Goal: Information Seeking & Learning: Learn about a topic

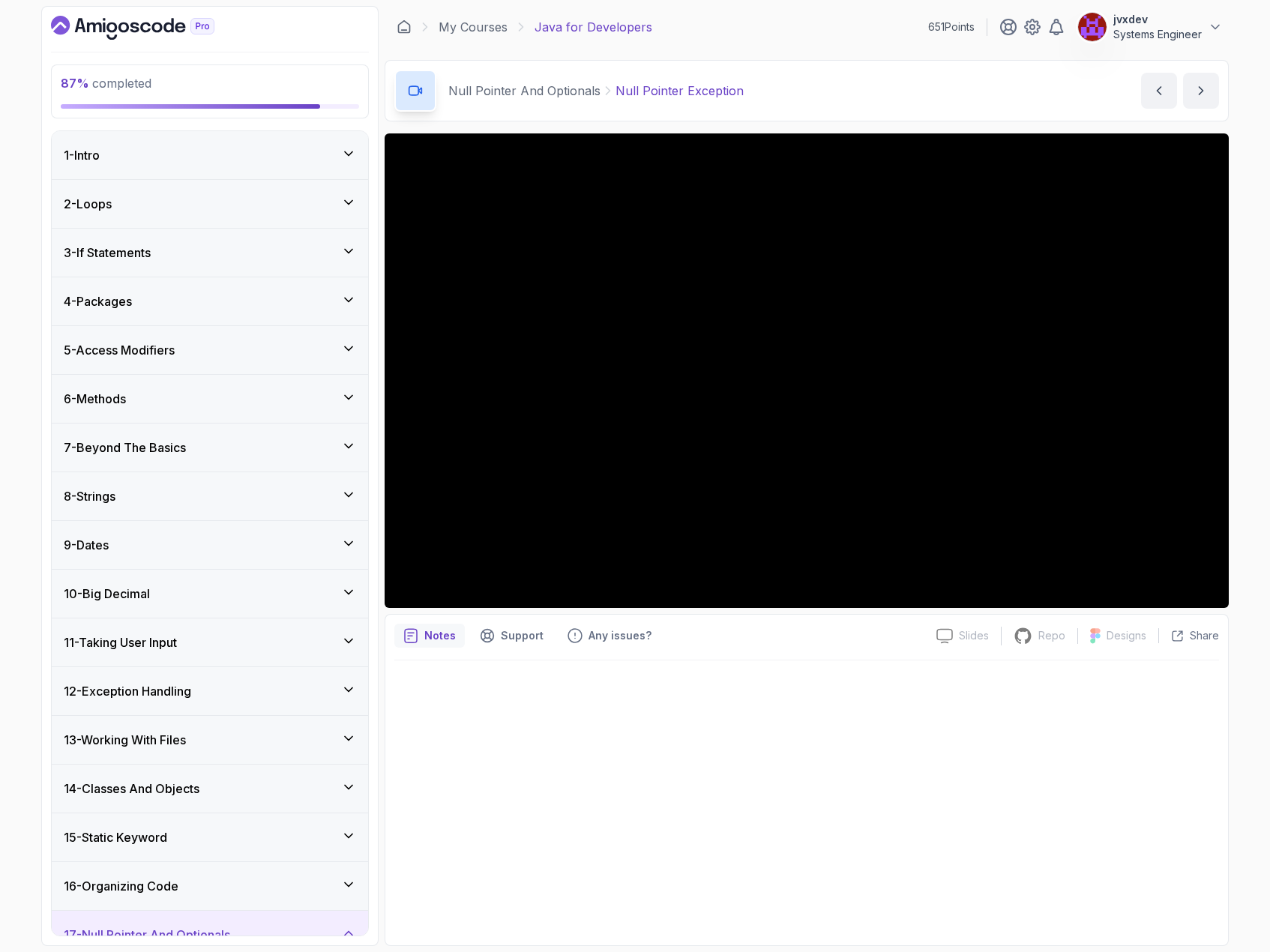
scroll to position [368, 0]
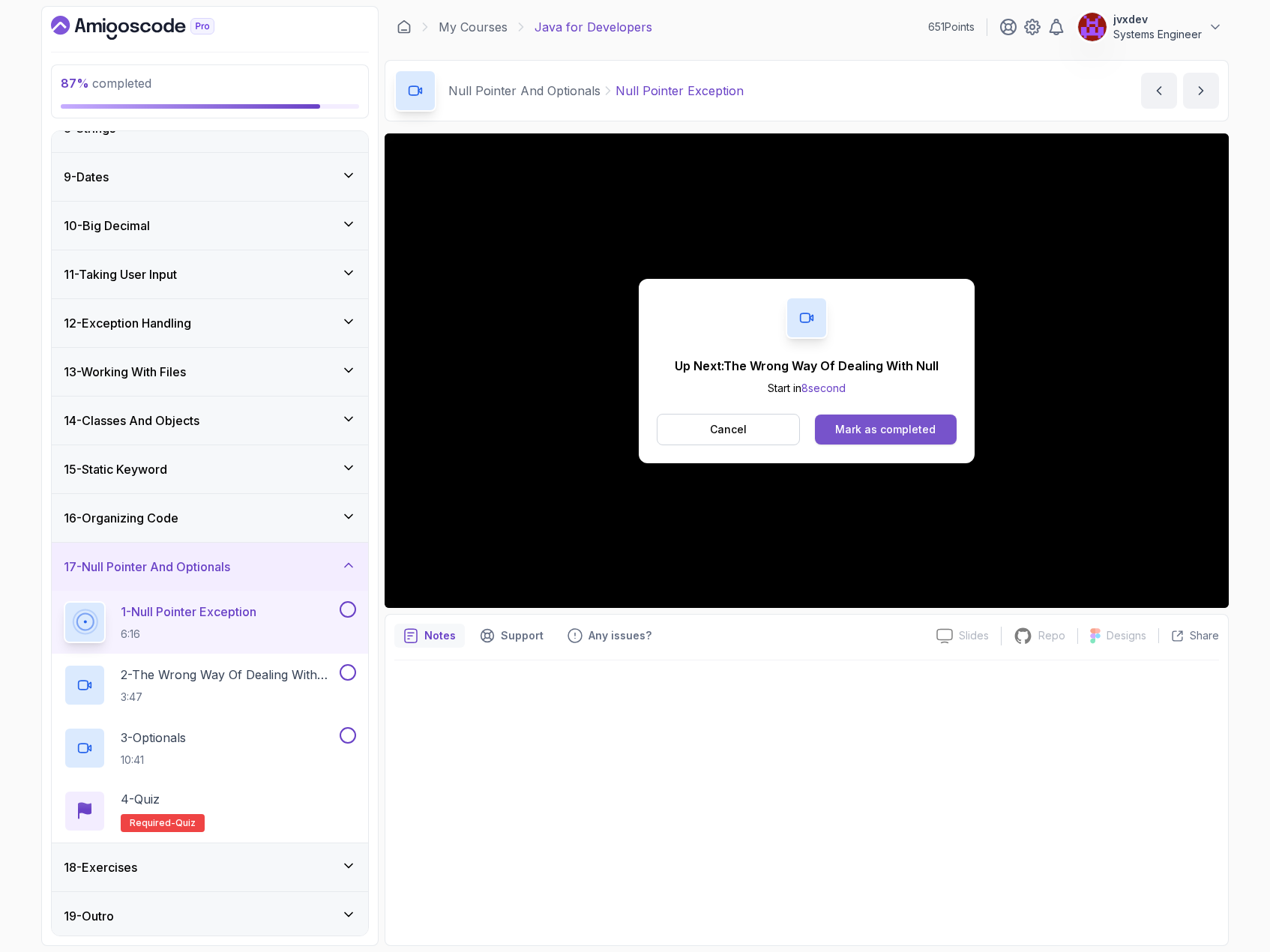
click at [921, 425] on div "Mark as completed" at bounding box center [885, 430] width 100 height 15
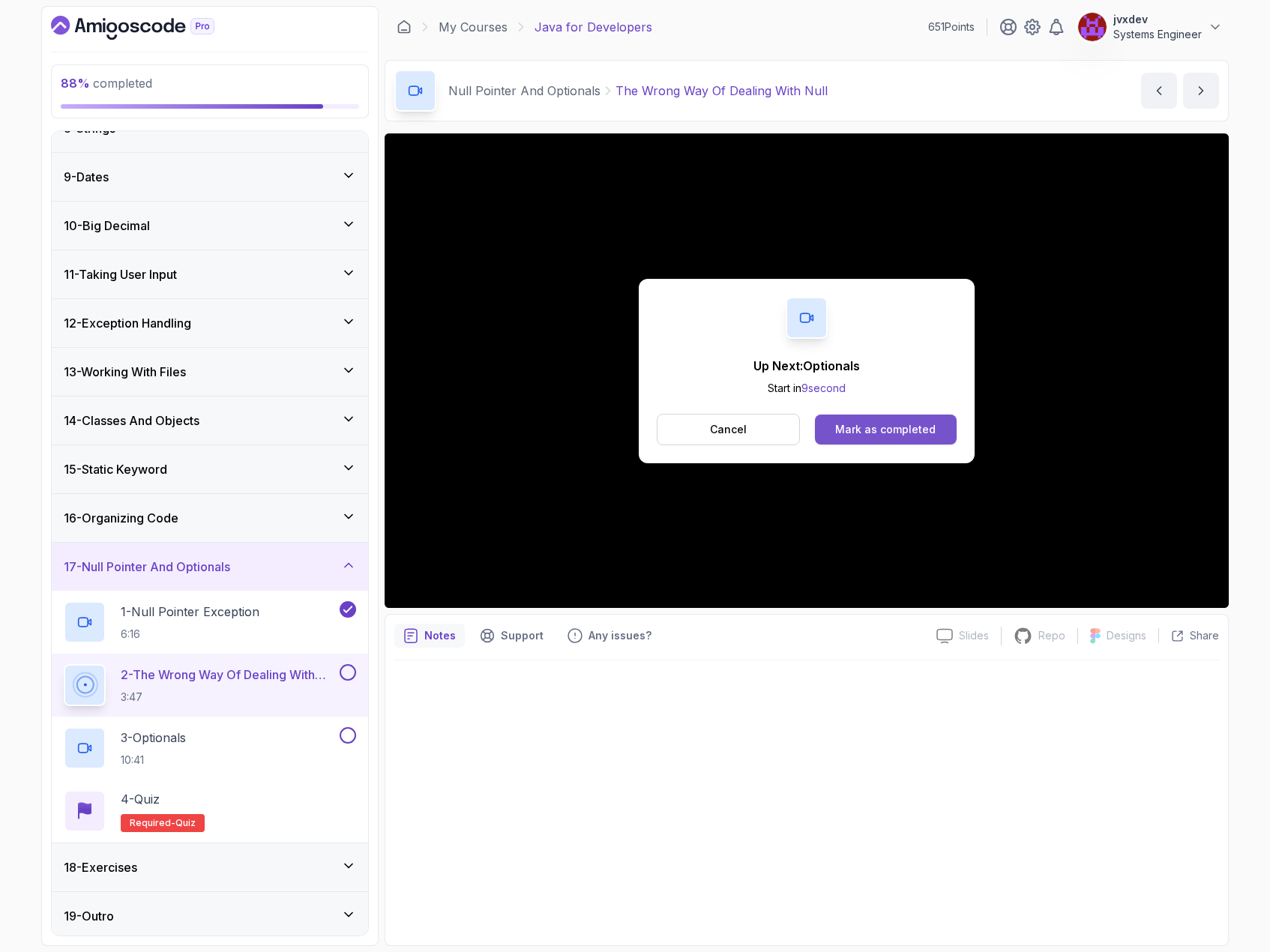
click at [918, 439] on button "Mark as completed" at bounding box center [886, 429] width 141 height 30
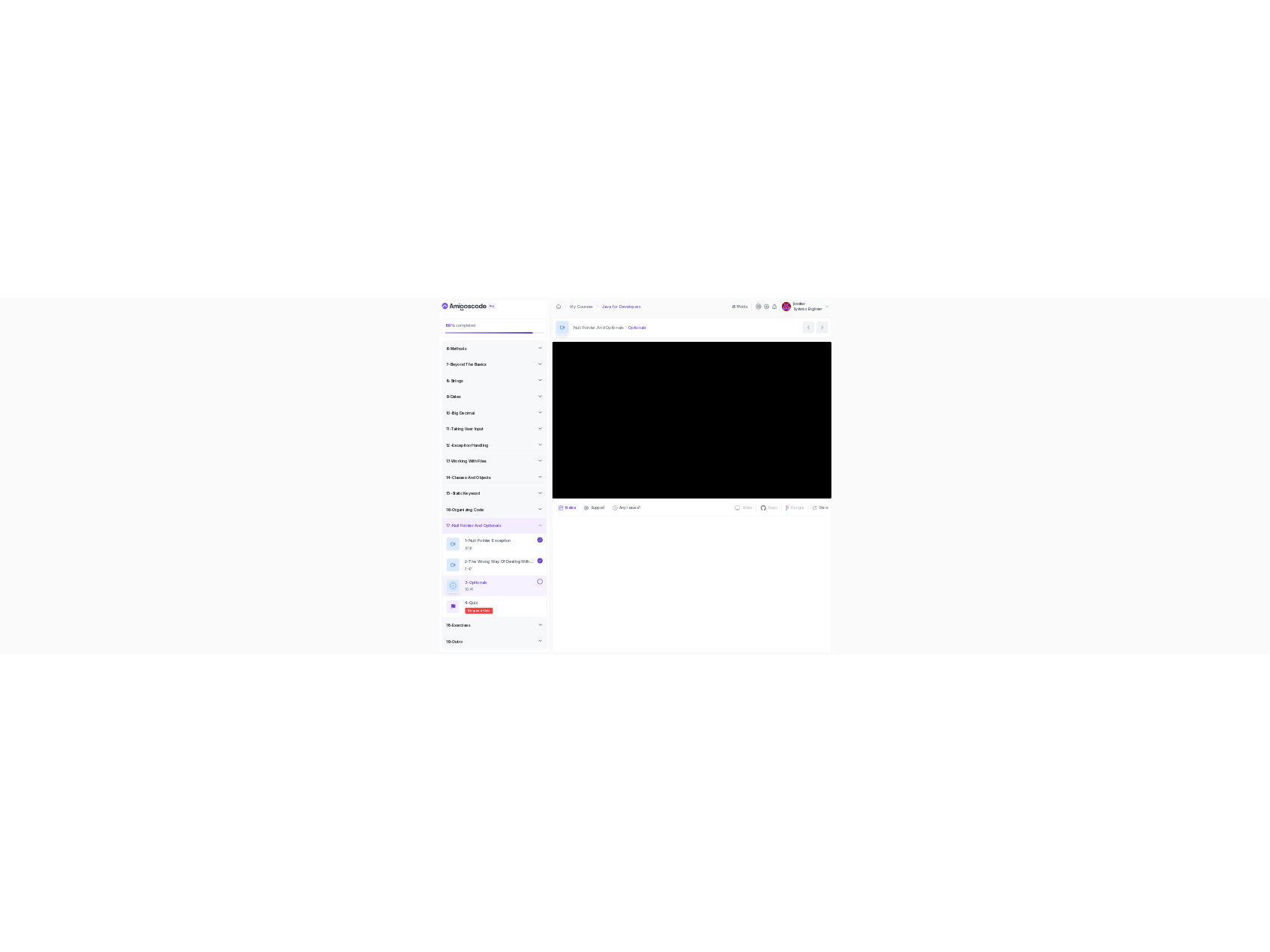
scroll to position [368, 0]
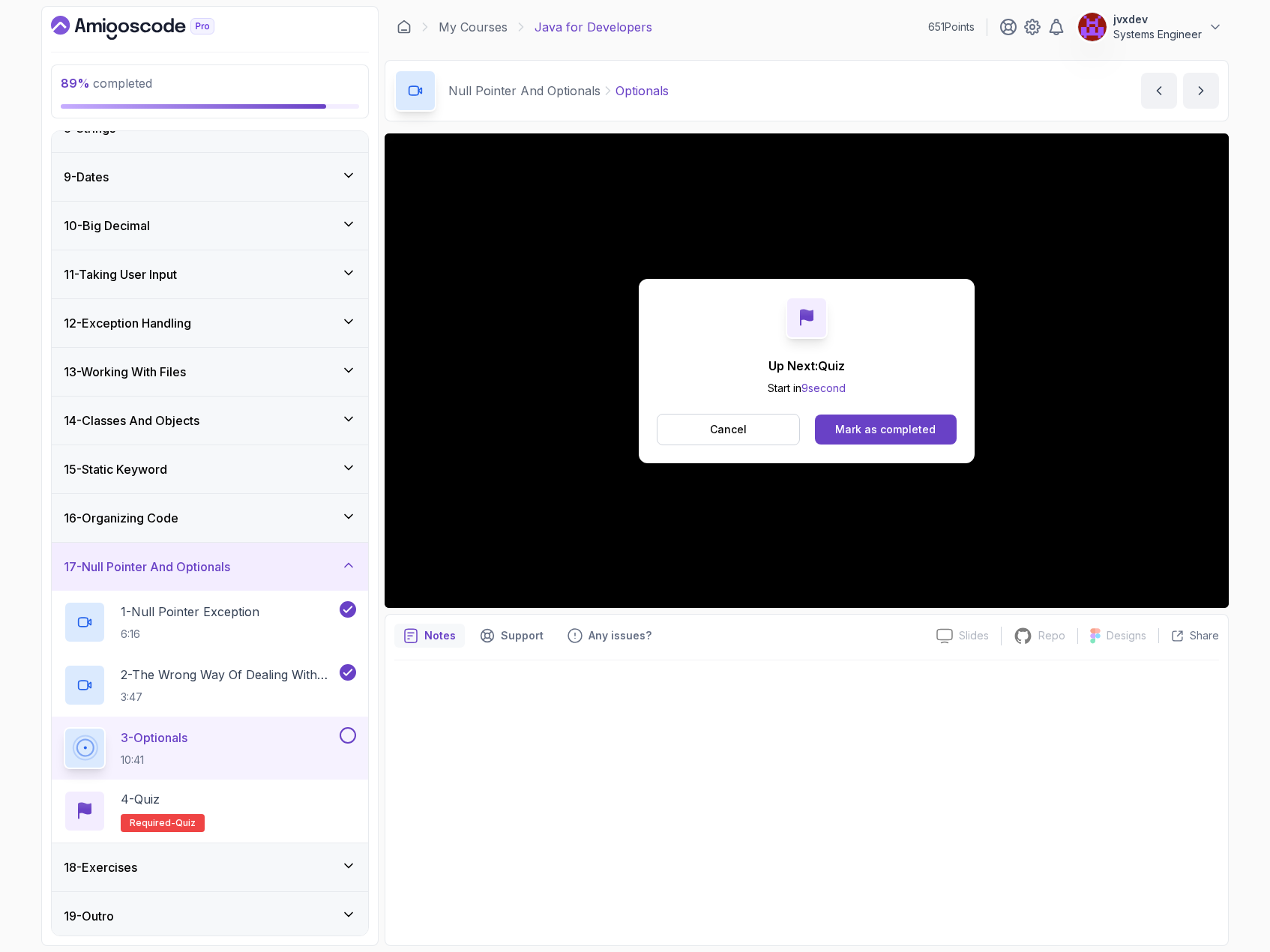
click at [864, 428] on div "Mark as completed" at bounding box center [885, 430] width 100 height 15
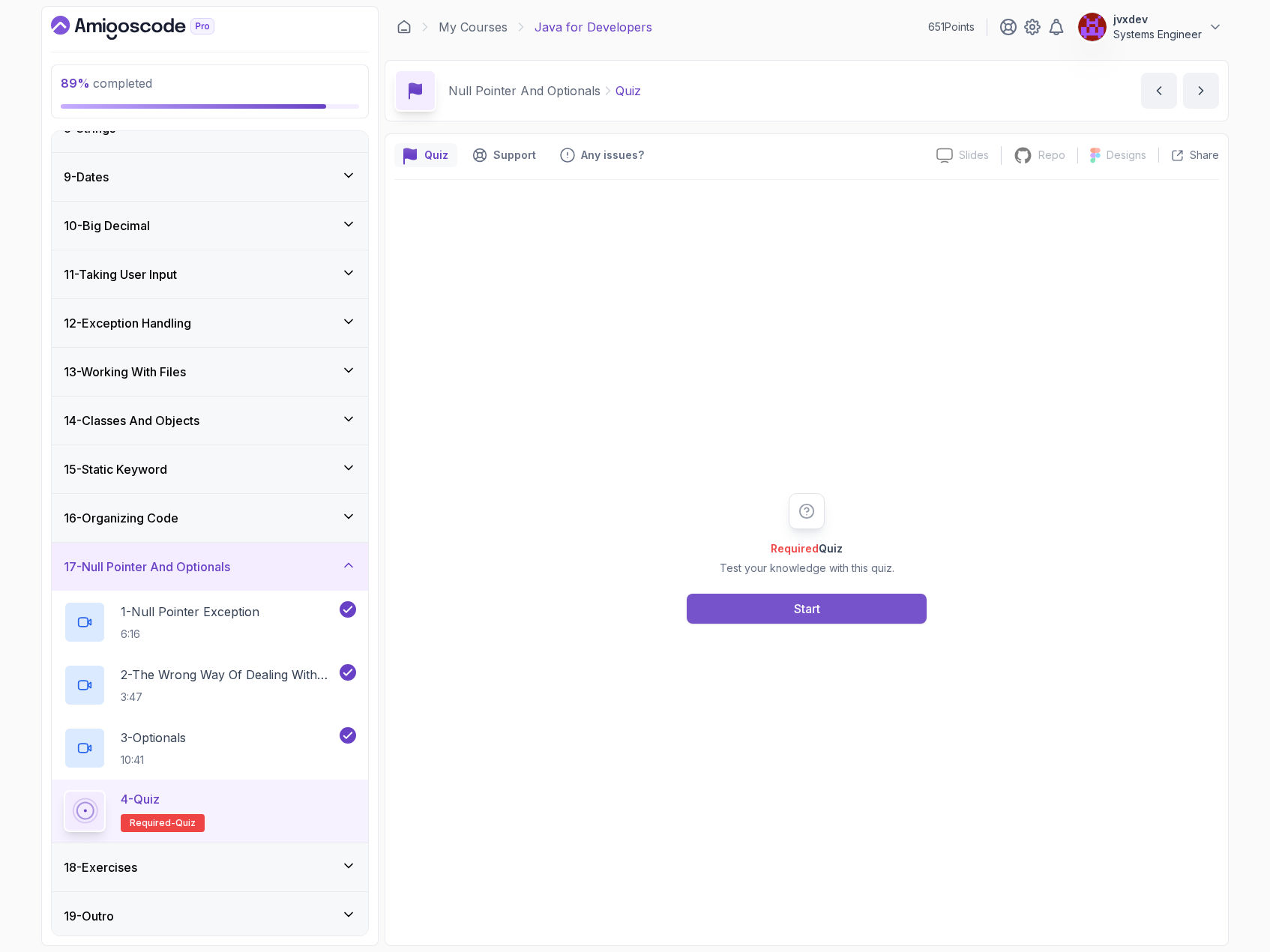
click at [878, 601] on button "Start" at bounding box center [806, 608] width 240 height 30
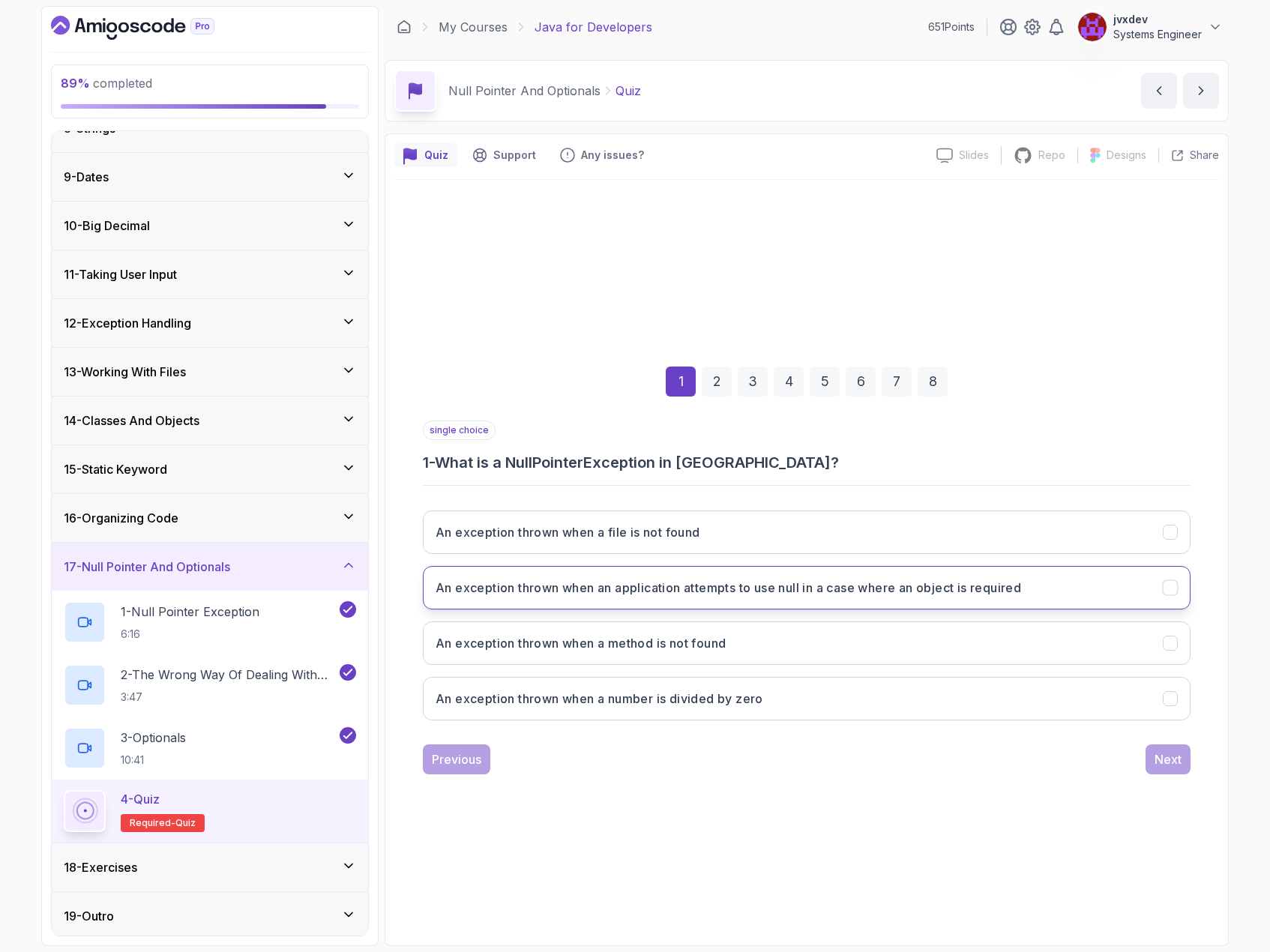
click at [957, 591] on h3 "An exception thrown when an application attempts to use null in a case where an…" at bounding box center [729, 588] width 586 height 18
click at [1182, 757] on button "Next" at bounding box center [1167, 759] width 45 height 30
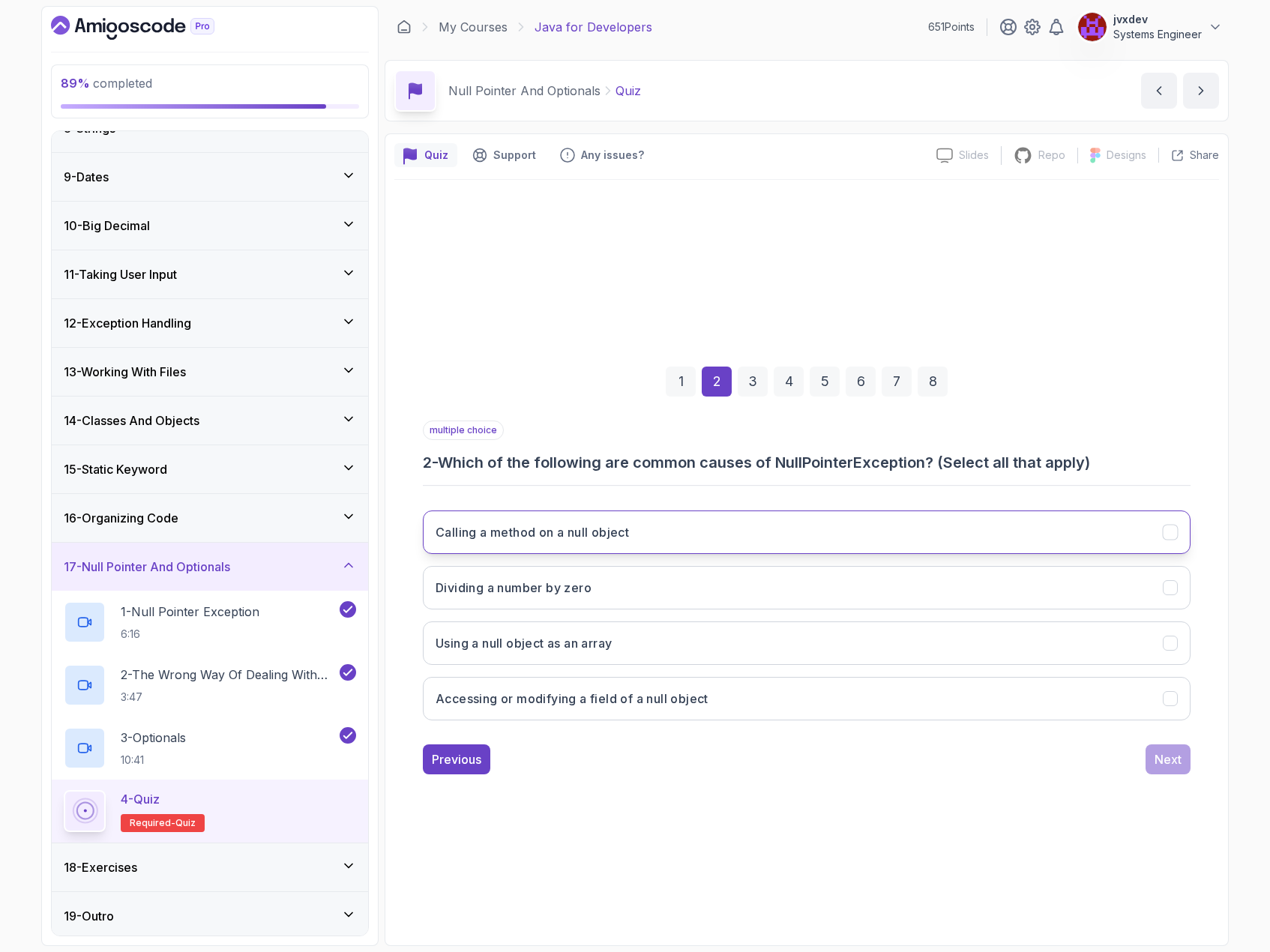
click at [760, 531] on button "Calling a method on a null object" at bounding box center [806, 532] width 767 height 43
click at [641, 647] on button "Using a null object as an array" at bounding box center [806, 643] width 767 height 43
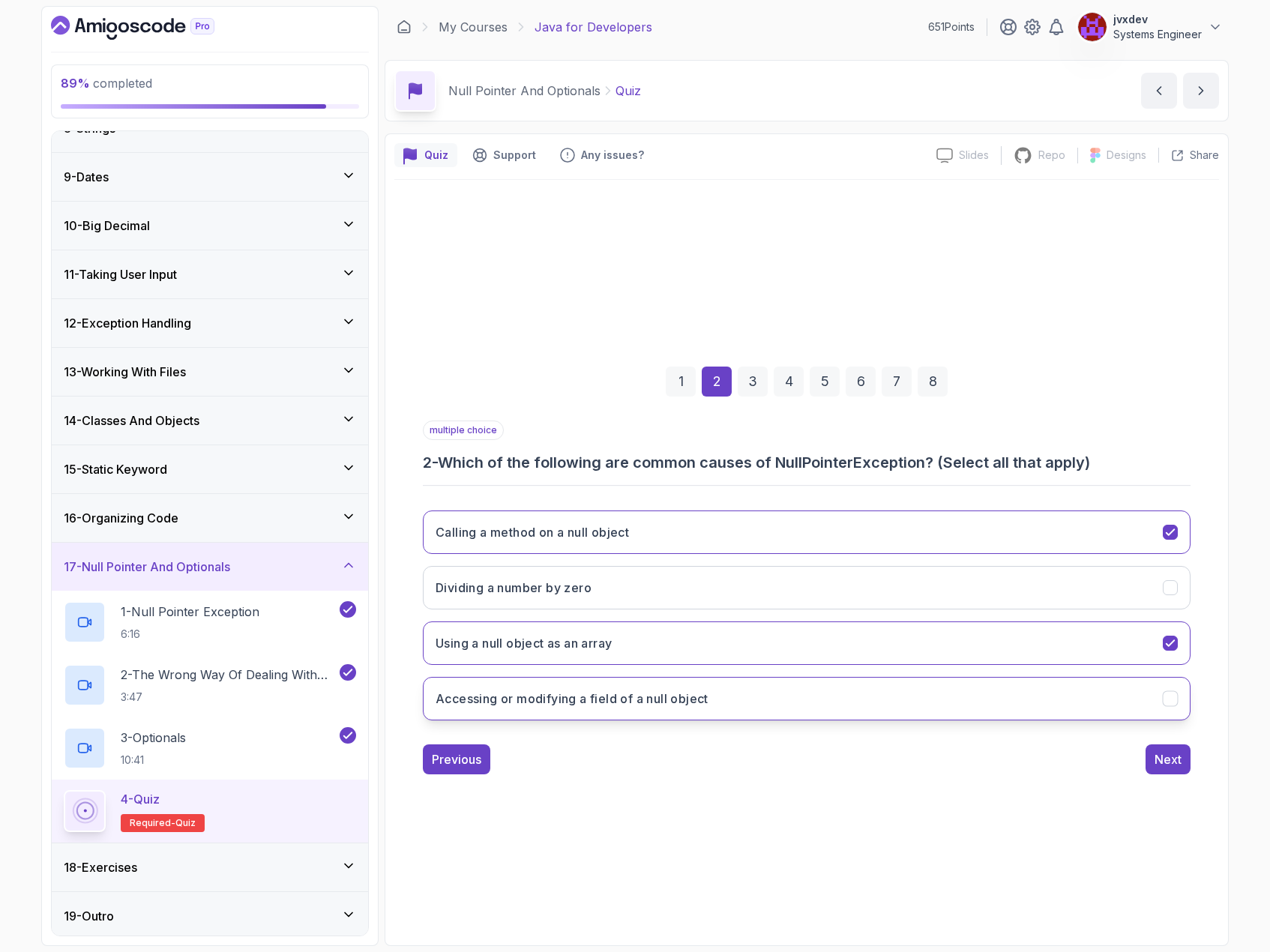
click at [759, 700] on button "Accessing or modifying a field of a null object" at bounding box center [806, 698] width 767 height 43
click at [1171, 770] on button "Next" at bounding box center [1167, 759] width 45 height 30
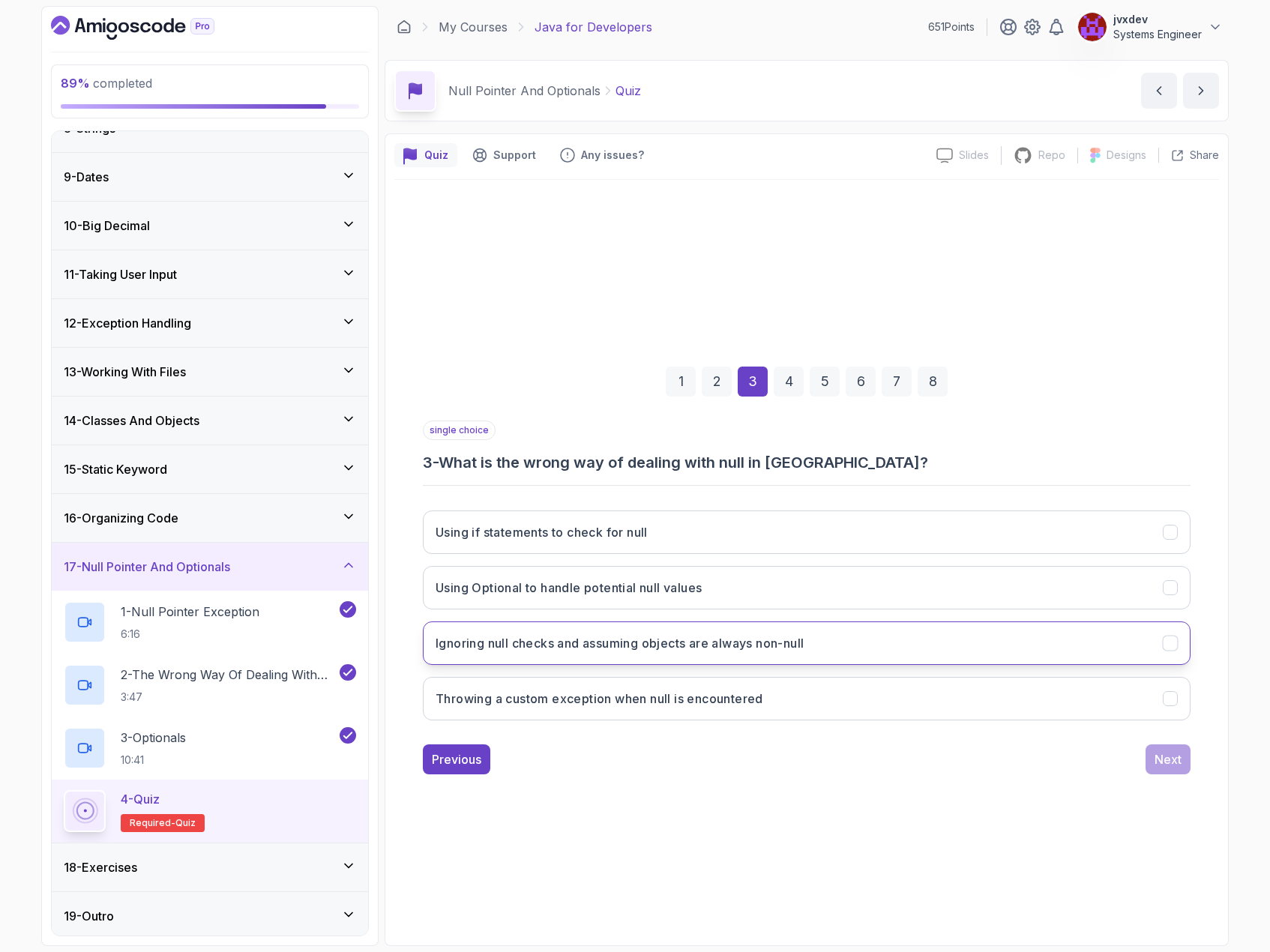
click at [723, 647] on h3 "Ignoring null checks and assuming objects are always non-null" at bounding box center [620, 643] width 368 height 18
click at [1171, 758] on div "Next" at bounding box center [1167, 760] width 27 height 18
click at [865, 652] on button "To provide a container that may or may not contain a non-null value" at bounding box center [806, 643] width 767 height 43
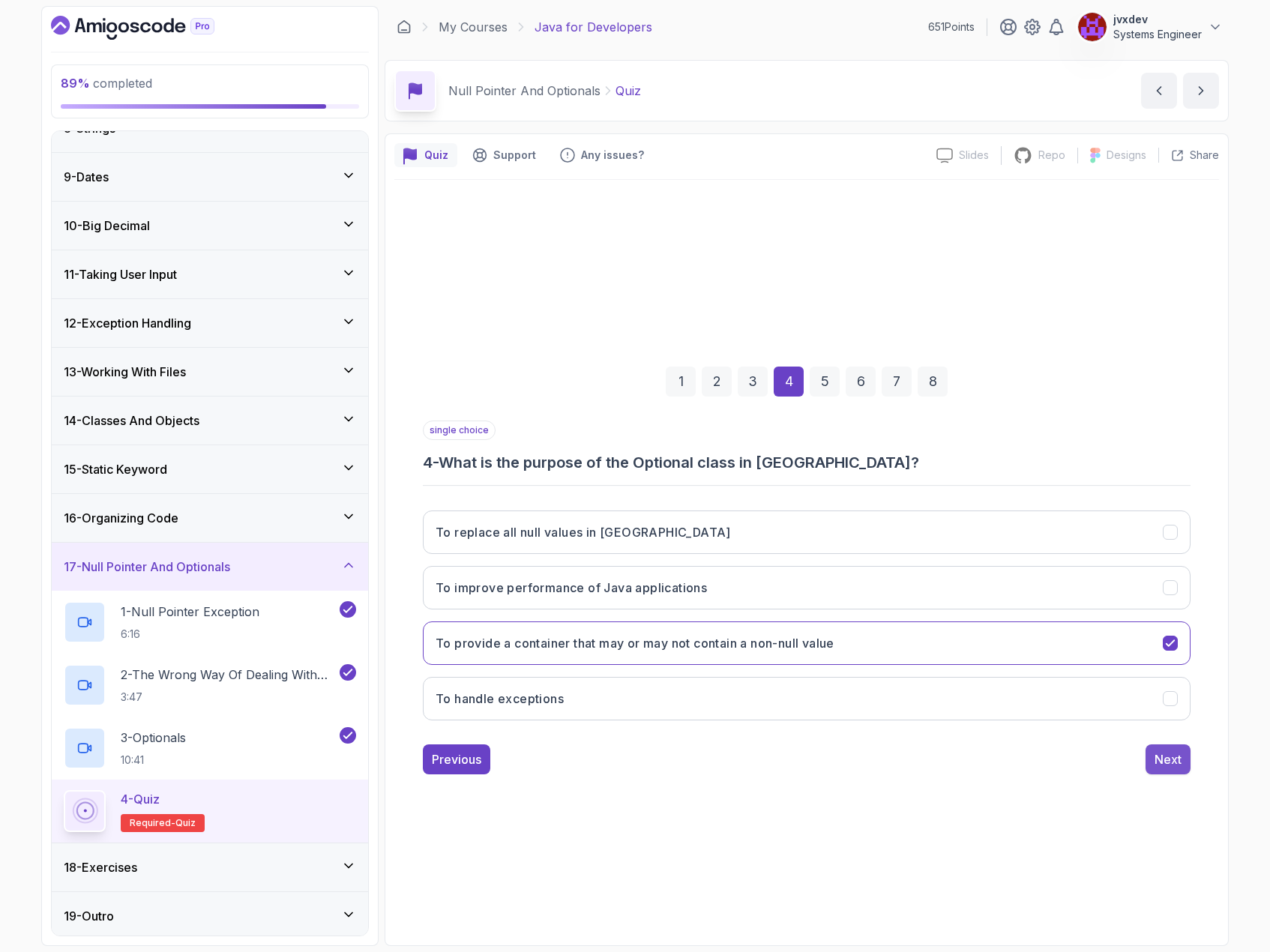
click at [1172, 756] on div "Next" at bounding box center [1167, 760] width 27 height 18
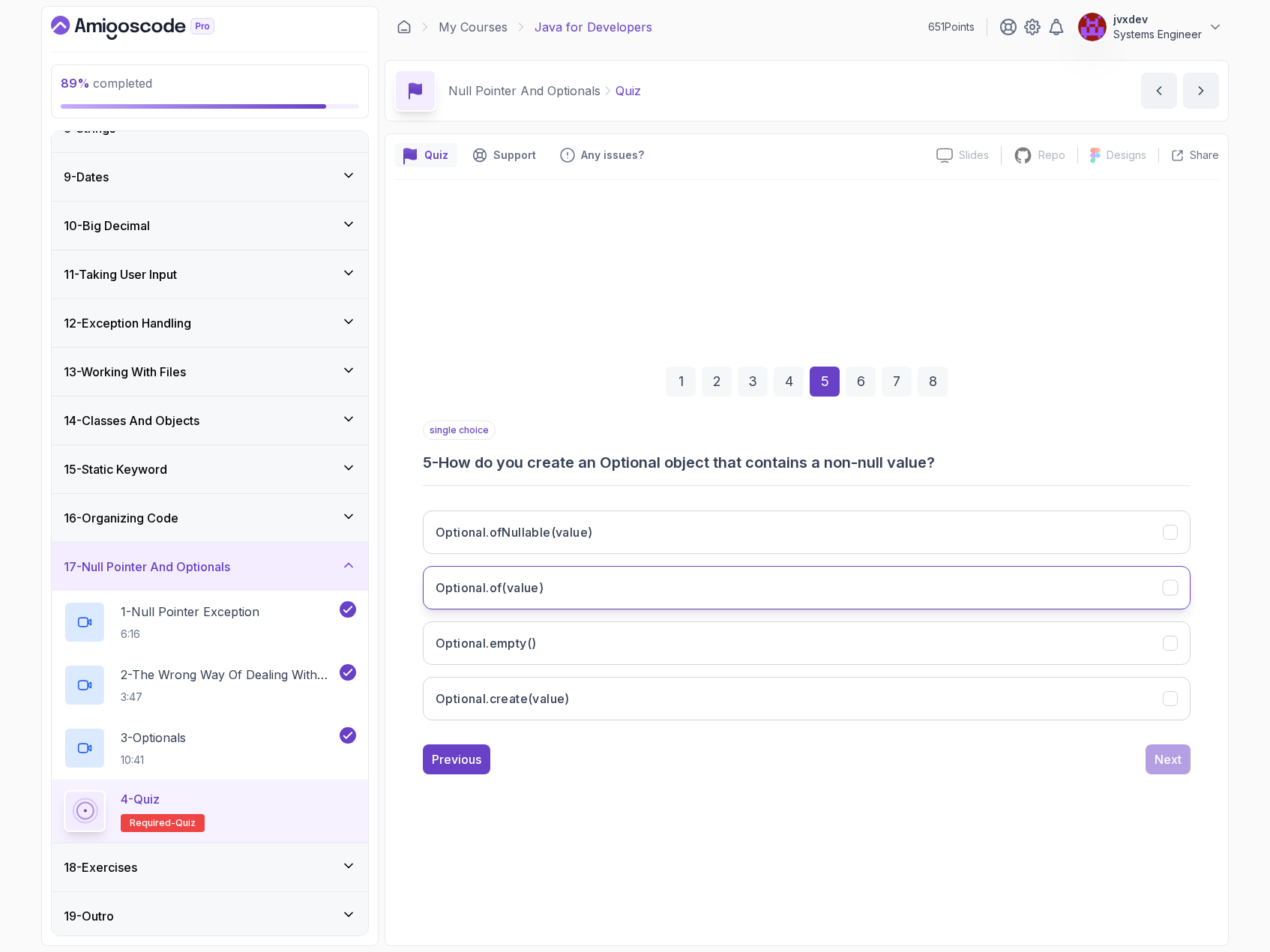
click at [670, 584] on button "Optional.of(value)" at bounding box center [806, 587] width 767 height 43
click at [1159, 753] on div "Next" at bounding box center [1167, 760] width 27 height 18
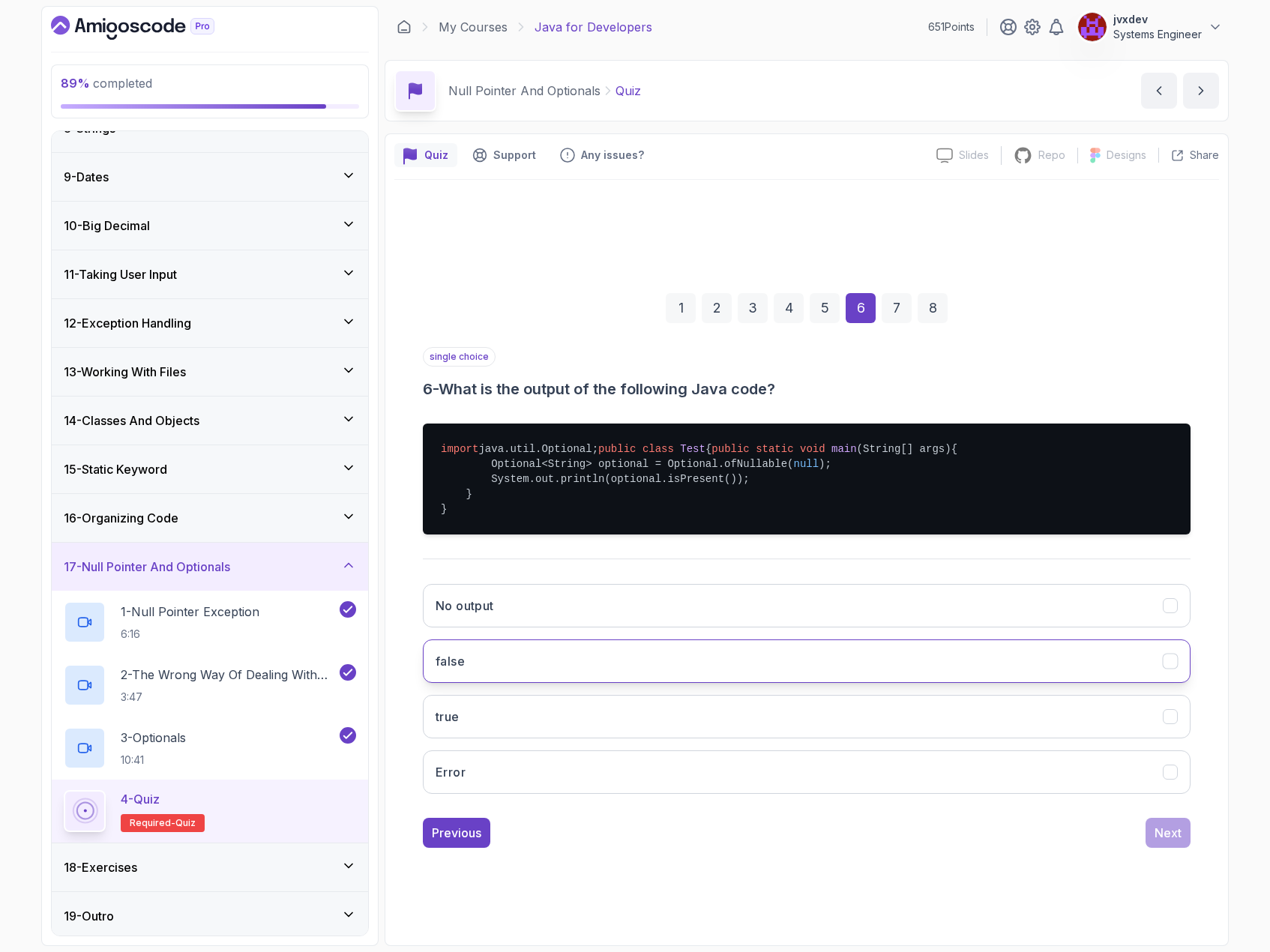
click at [622, 674] on button "false" at bounding box center [806, 661] width 767 height 43
click at [1164, 842] on div "Next" at bounding box center [1167, 833] width 27 height 18
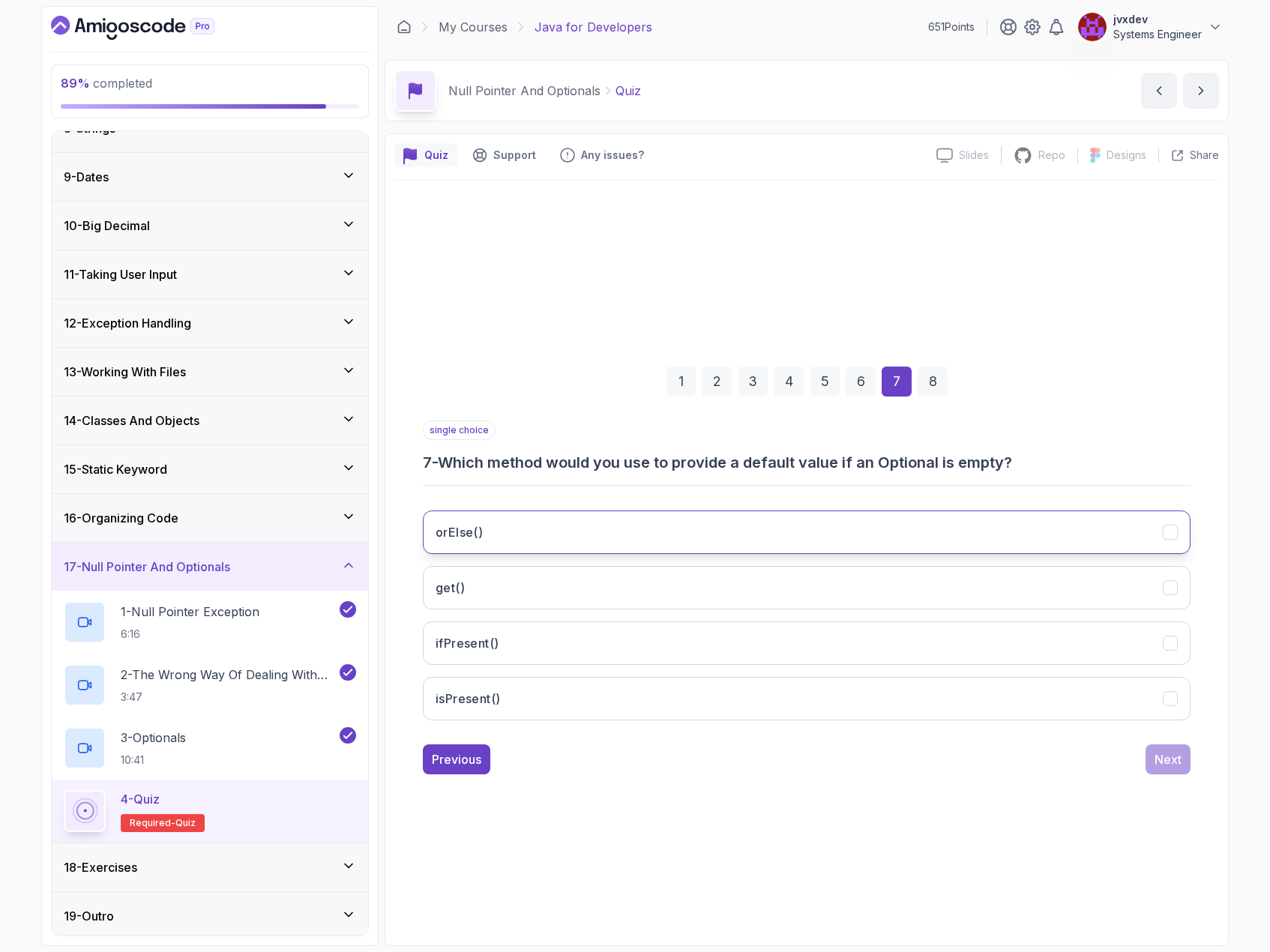
click at [575, 530] on button "orElse()" at bounding box center [806, 532] width 767 height 43
click at [1180, 757] on div "Next" at bounding box center [1167, 760] width 27 height 18
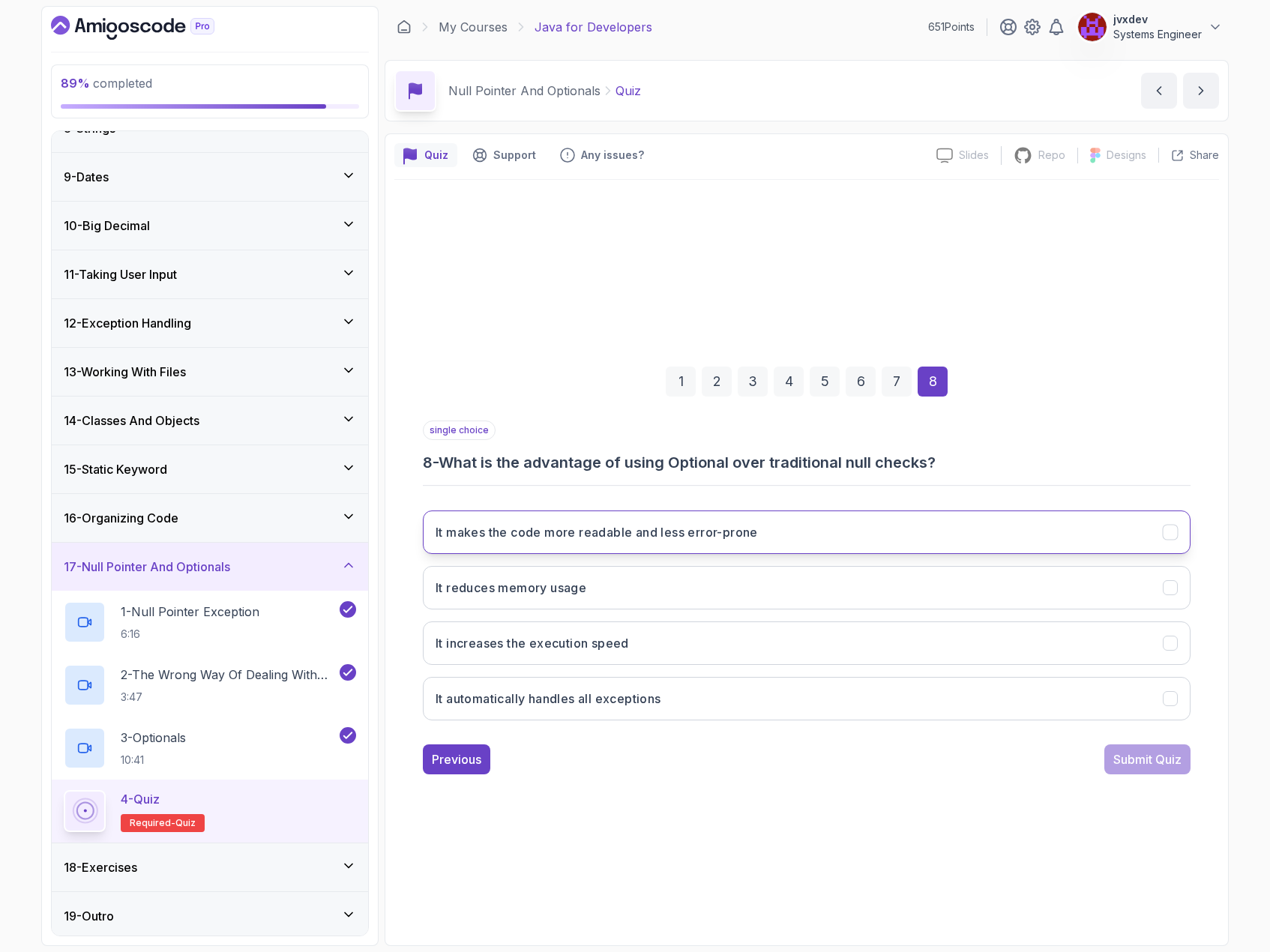
click at [758, 533] on h3 "It makes the code more readable and less error-prone" at bounding box center [597, 532] width 322 height 18
click at [1119, 760] on div "Submit Quiz" at bounding box center [1148, 760] width 68 height 18
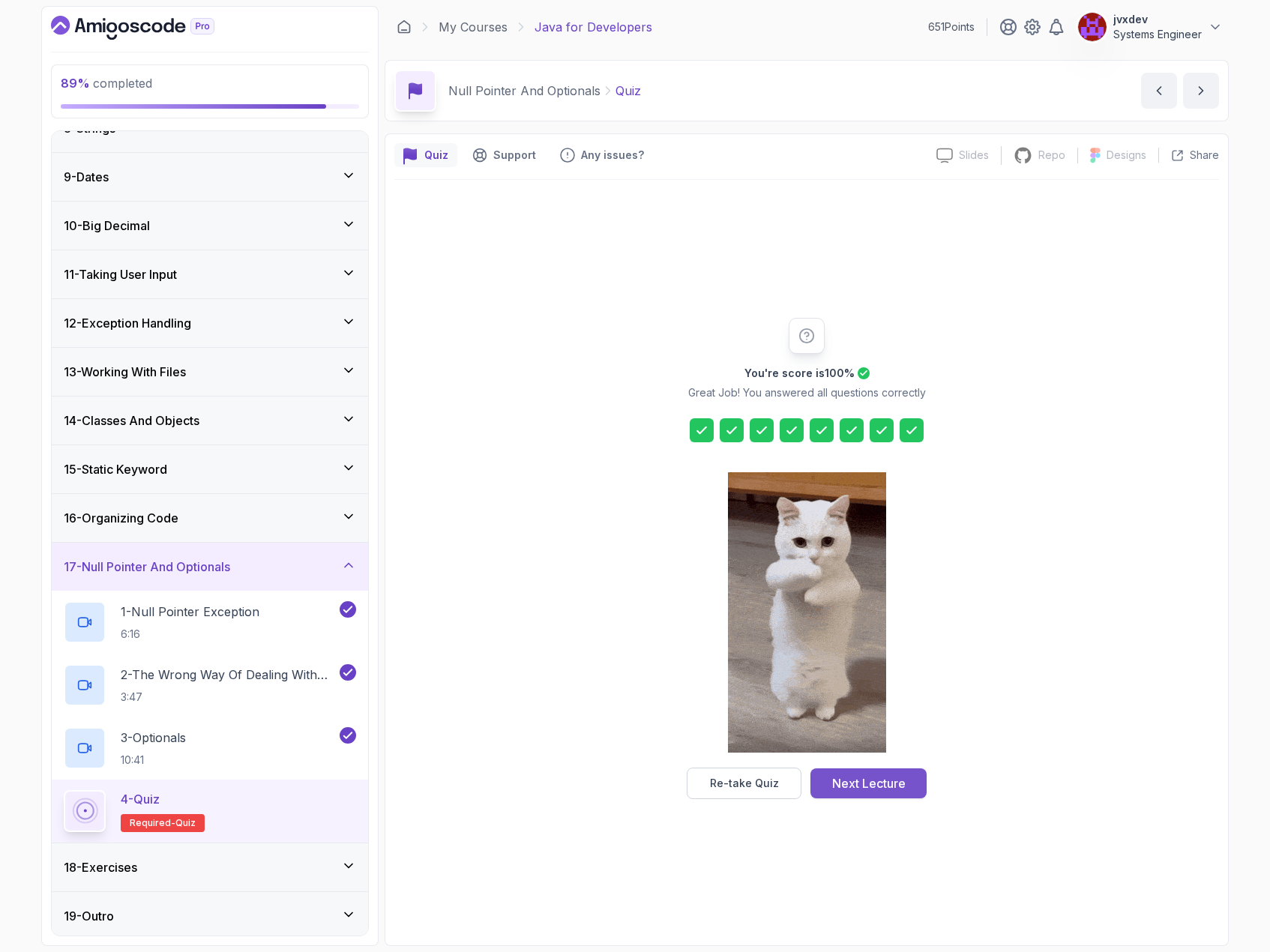
click at [901, 783] on div "Next Lecture" at bounding box center [868, 783] width 74 height 18
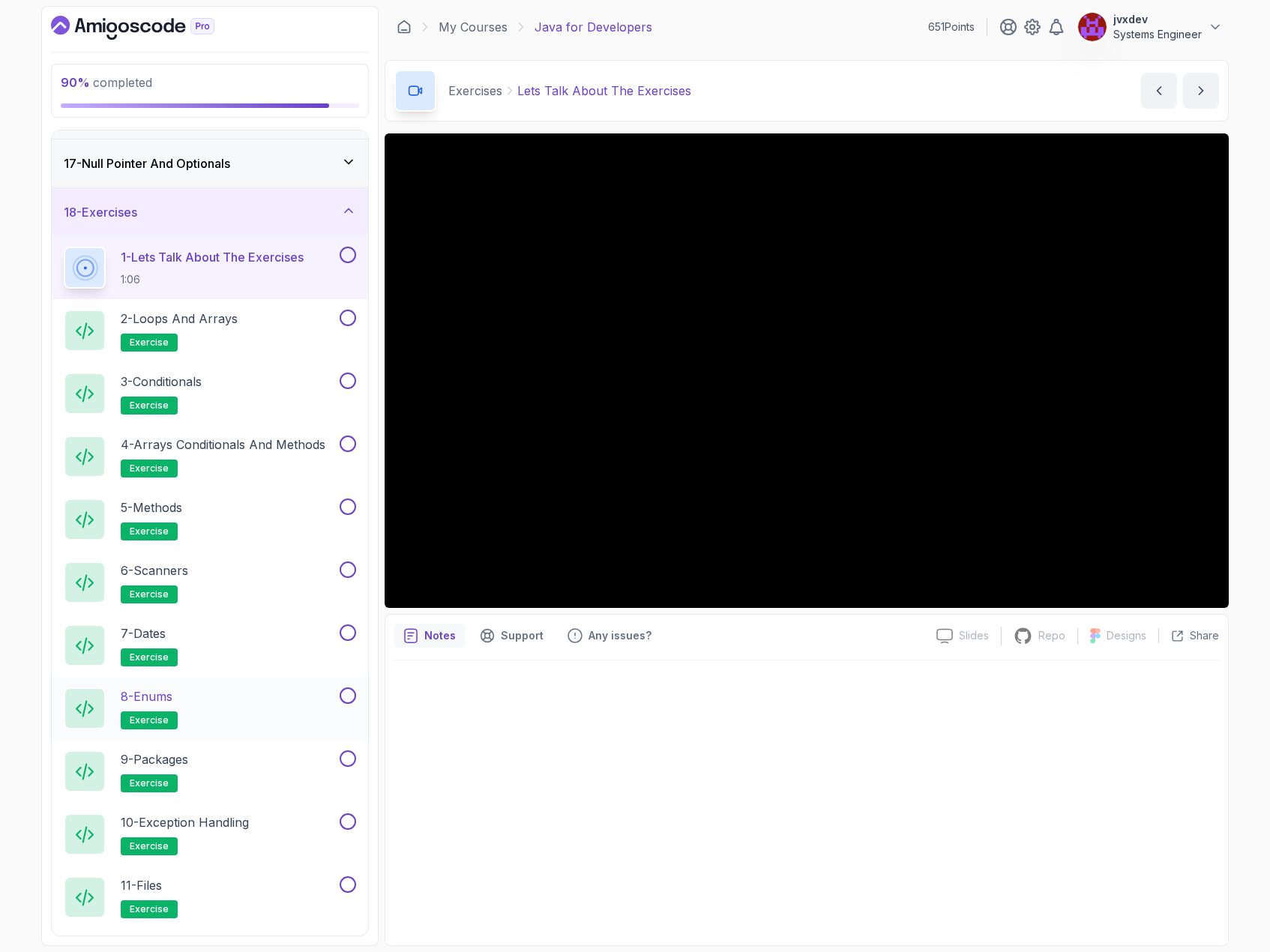
scroll to position [750, 0]
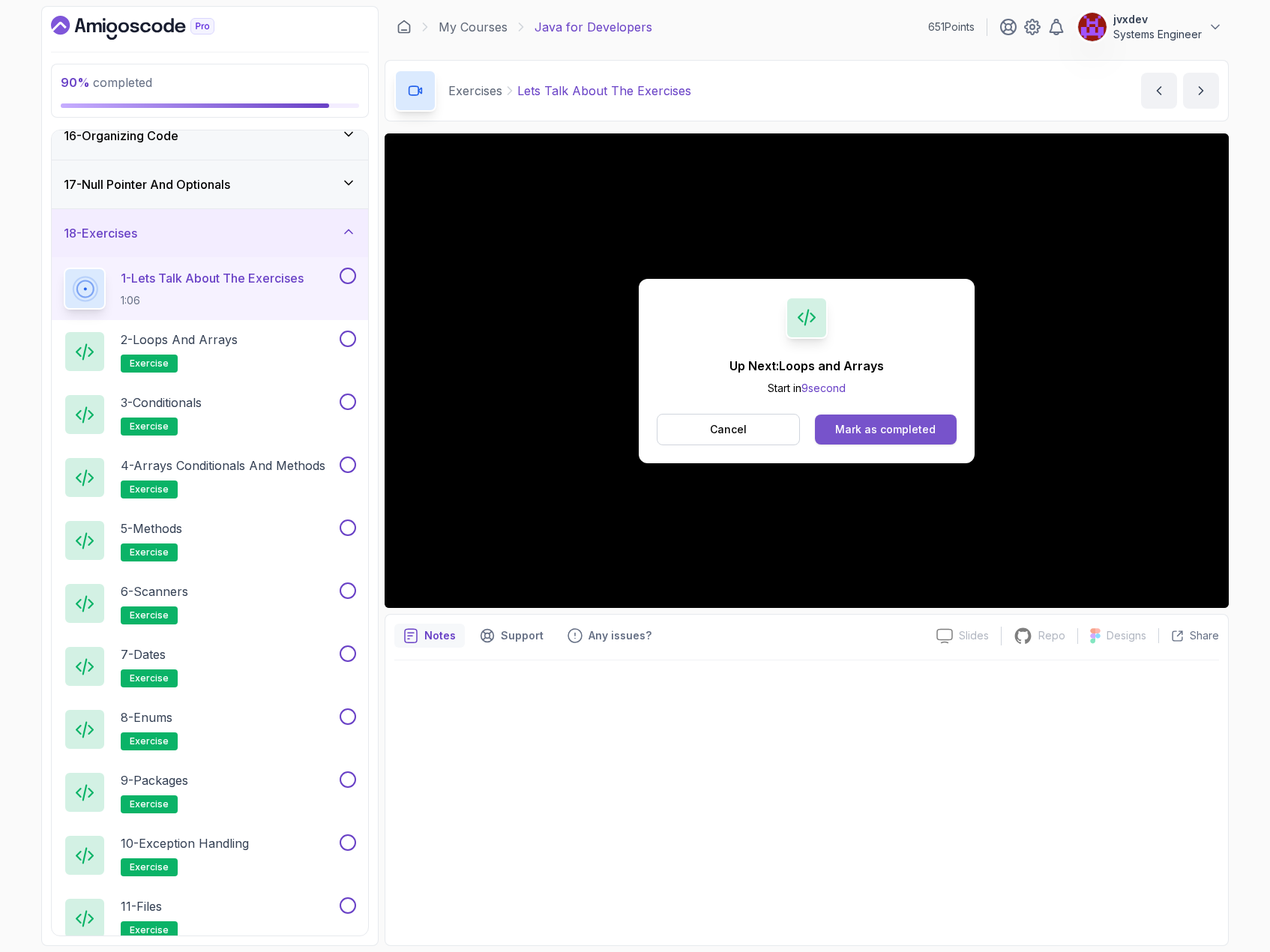
click at [921, 424] on div "Mark as completed" at bounding box center [885, 430] width 100 height 15
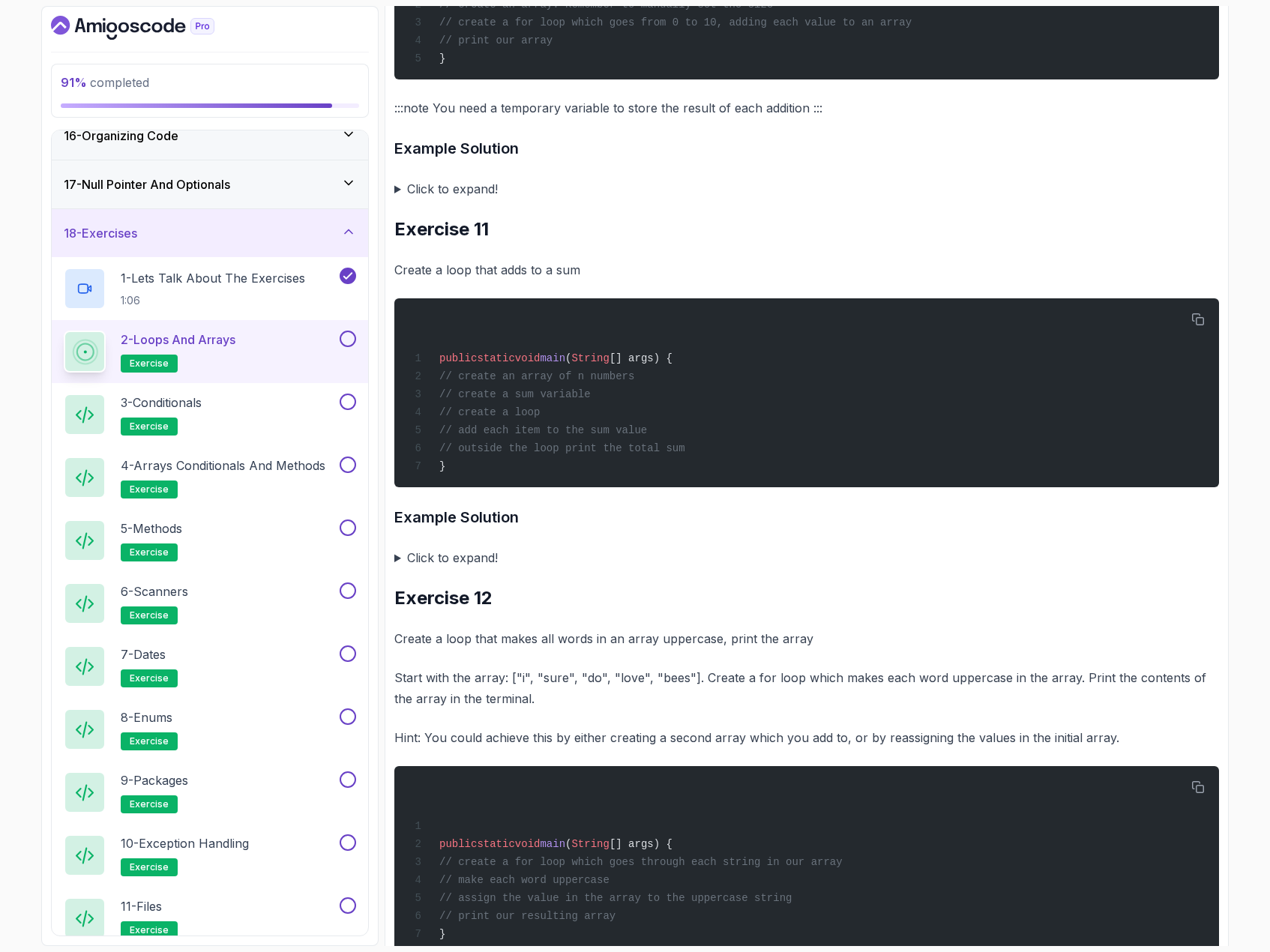
scroll to position [3523, 0]
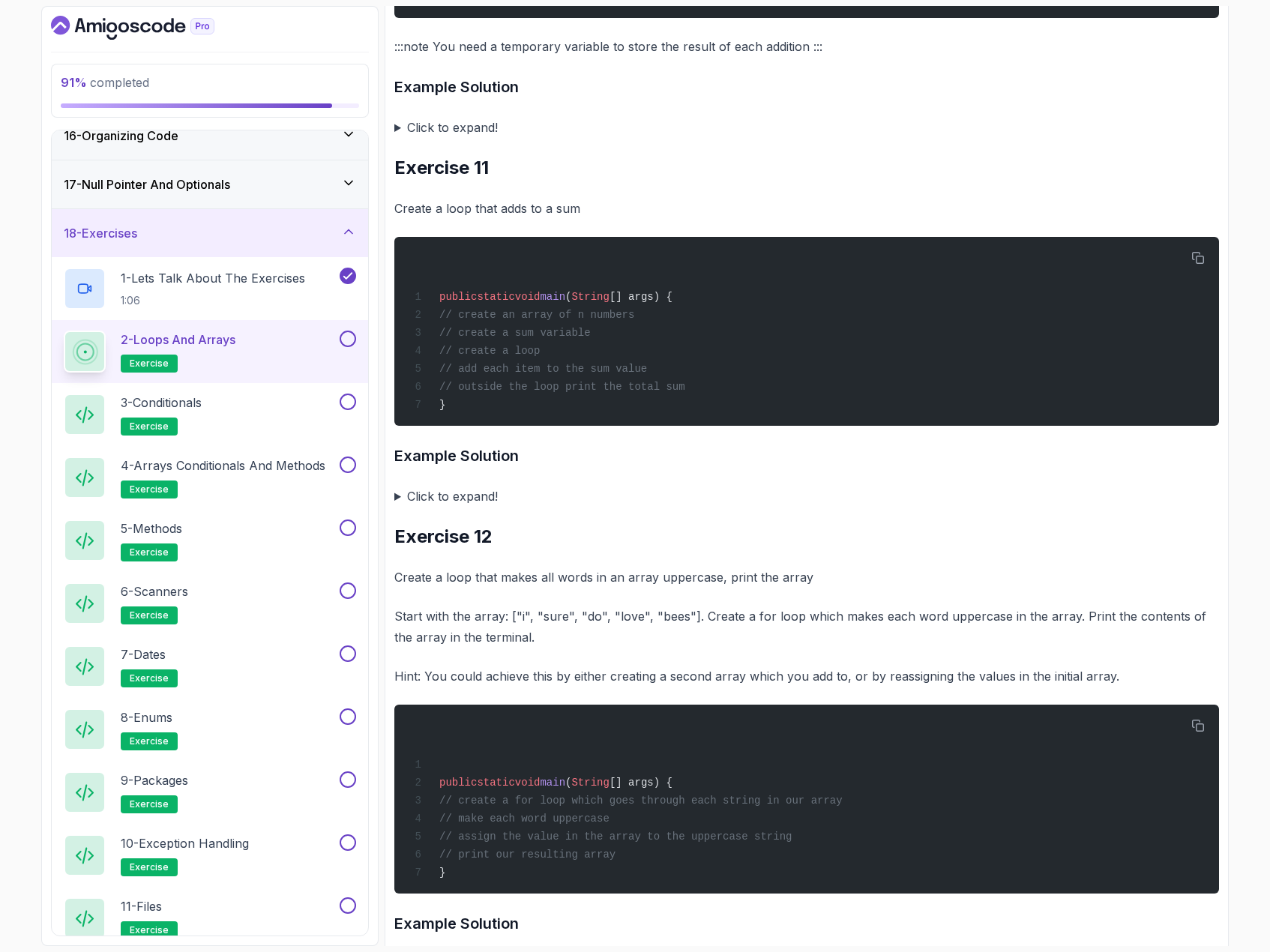
click at [1260, 382] on div "91 % completed 1 - Intro 2 - Loops 3 - If Statements 4 - Packages 5 - Access Mo…" at bounding box center [635, 476] width 1270 height 952
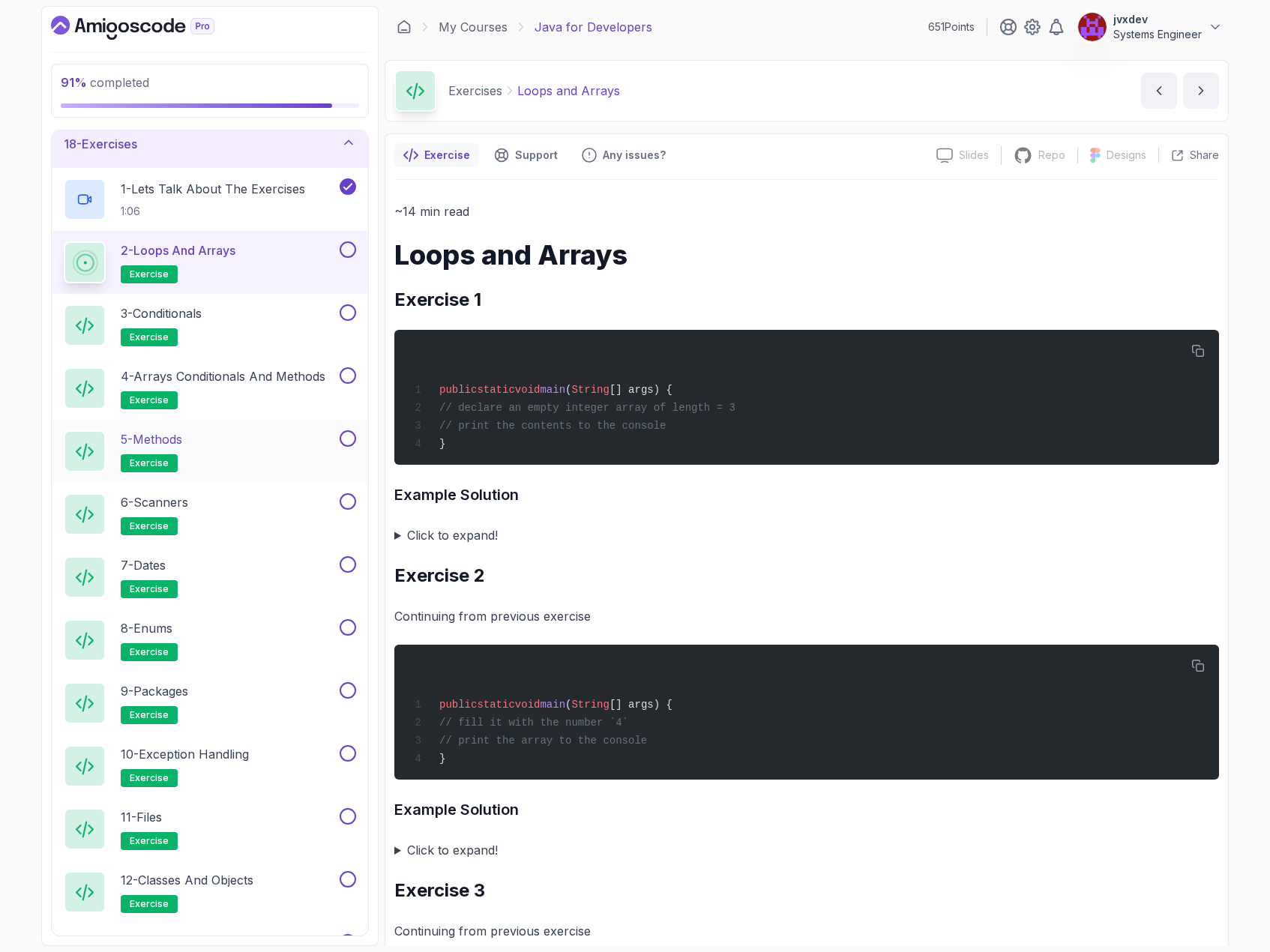
scroll to position [864, 0]
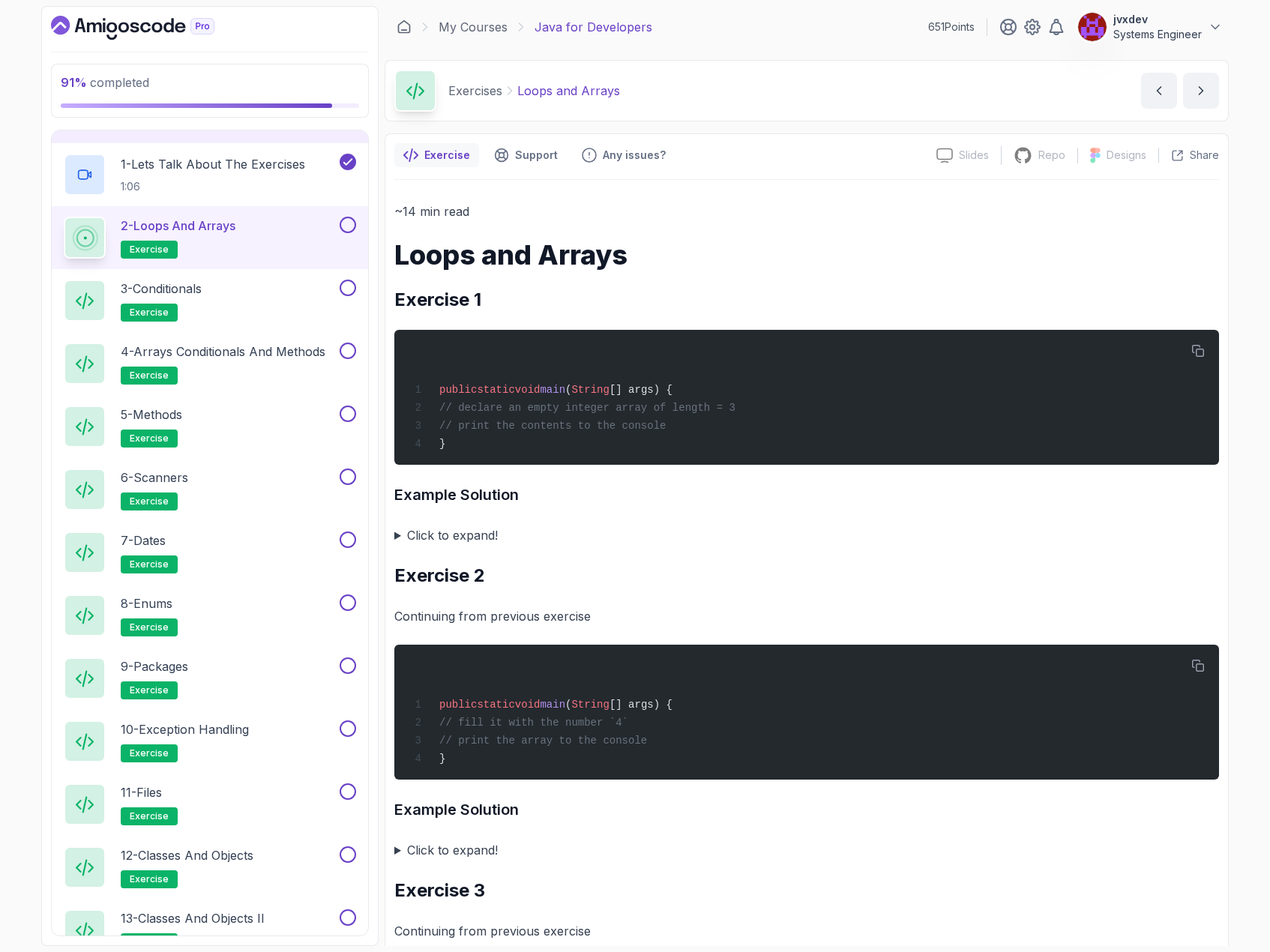
click at [395, 537] on summary "Click to expand!" at bounding box center [807, 535] width 824 height 21
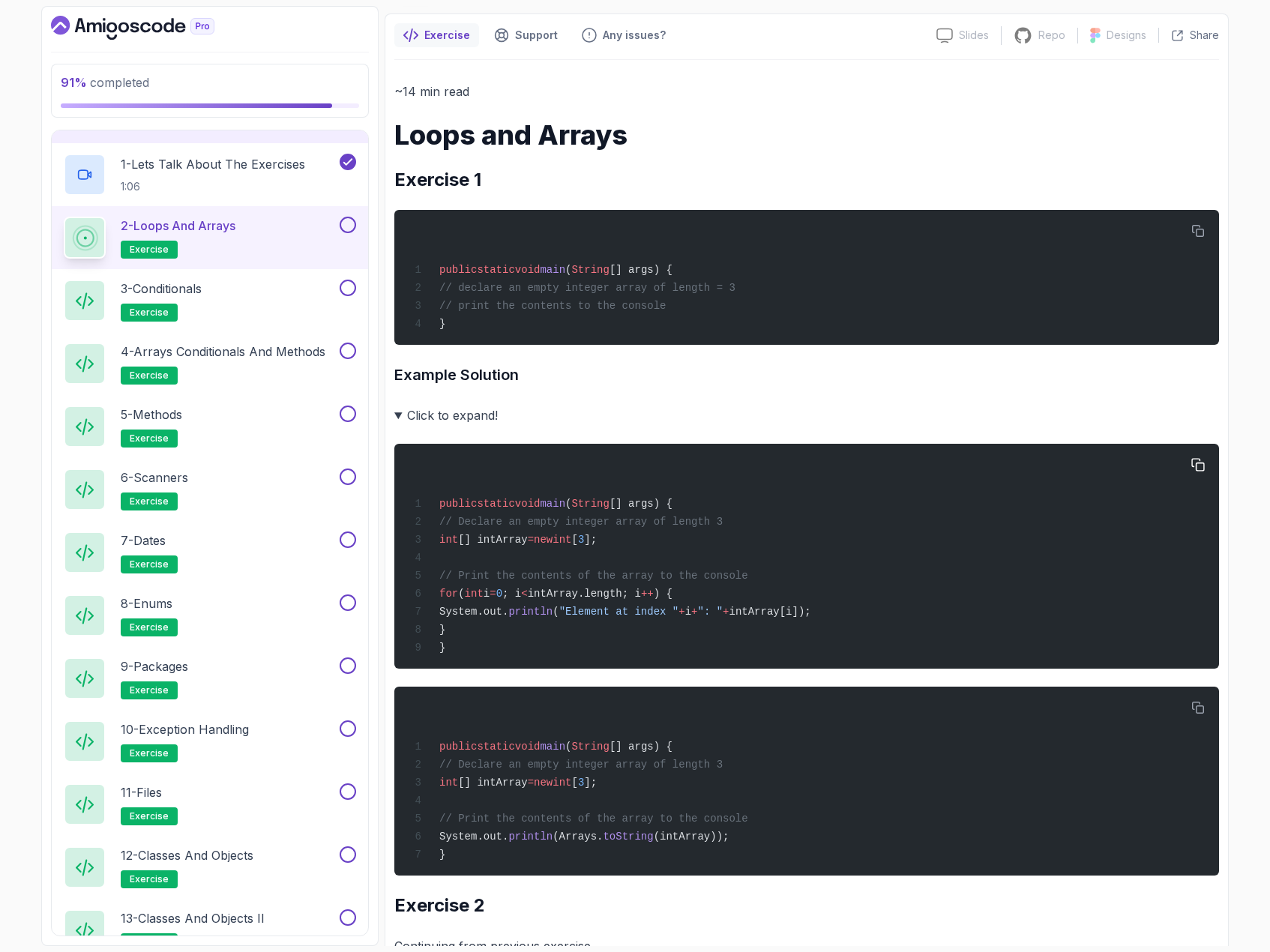
scroll to position [150, 0]
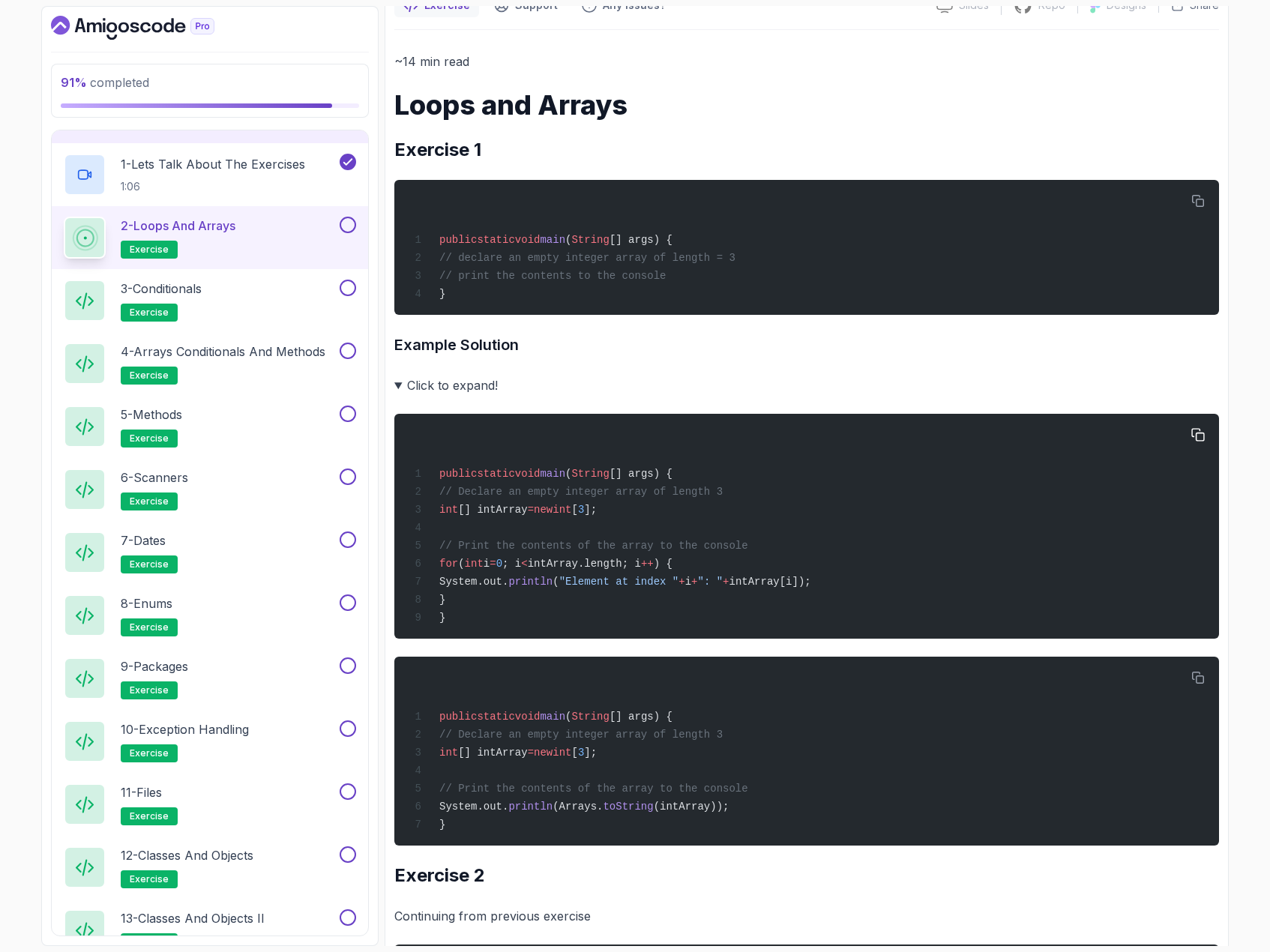
drag, startPoint x: 471, startPoint y: 607, endPoint x: 462, endPoint y: 579, distance: 29.4
click at [462, 579] on div "public static void main ( String [] args) { // Declare an empty integer array o…" at bounding box center [806, 526] width 801 height 207
copy code "for ( int i = 0 ; i < intArray.length; i ++ ) { System.out. println ( "Element …"
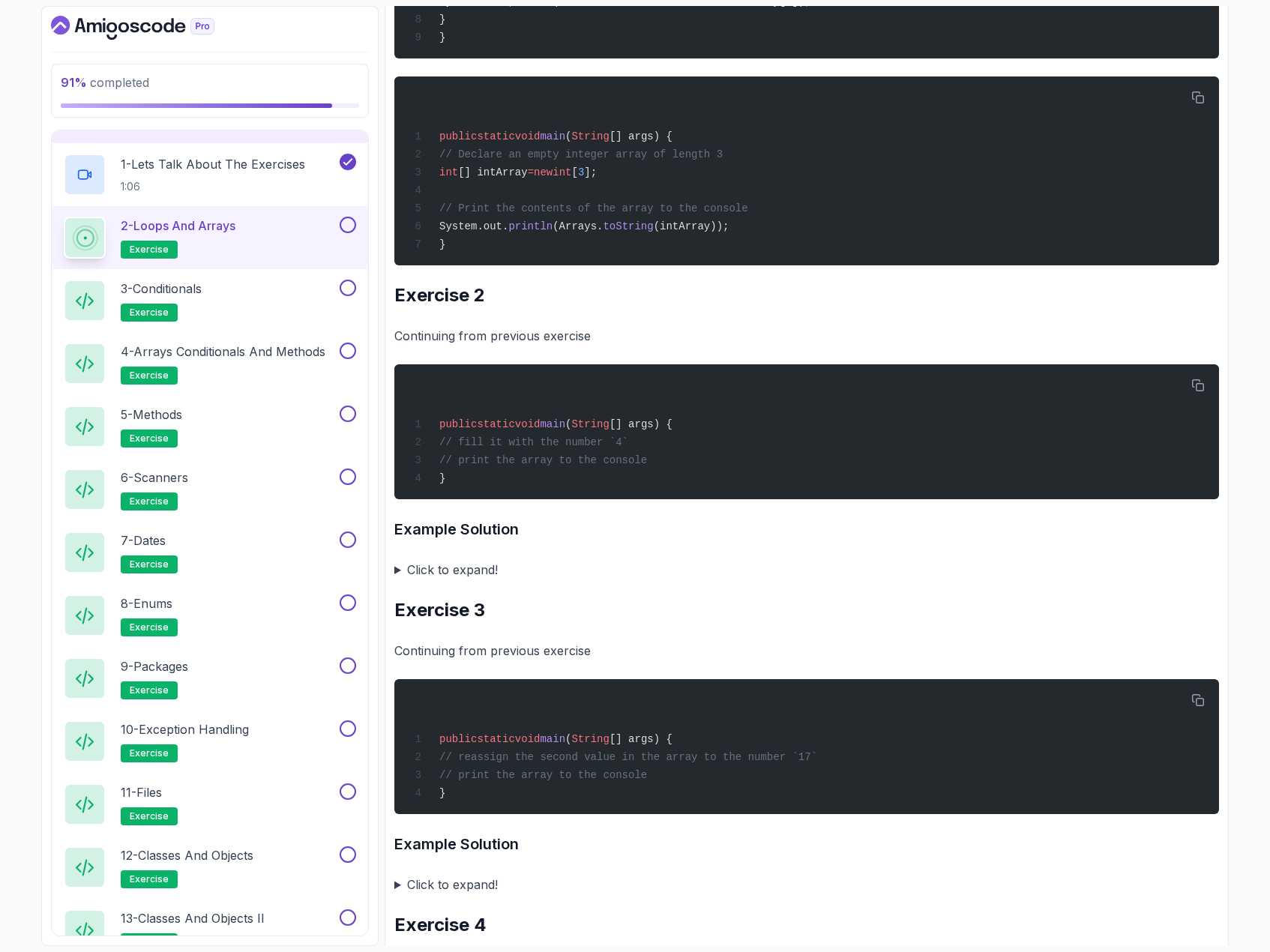
scroll to position [750, 0]
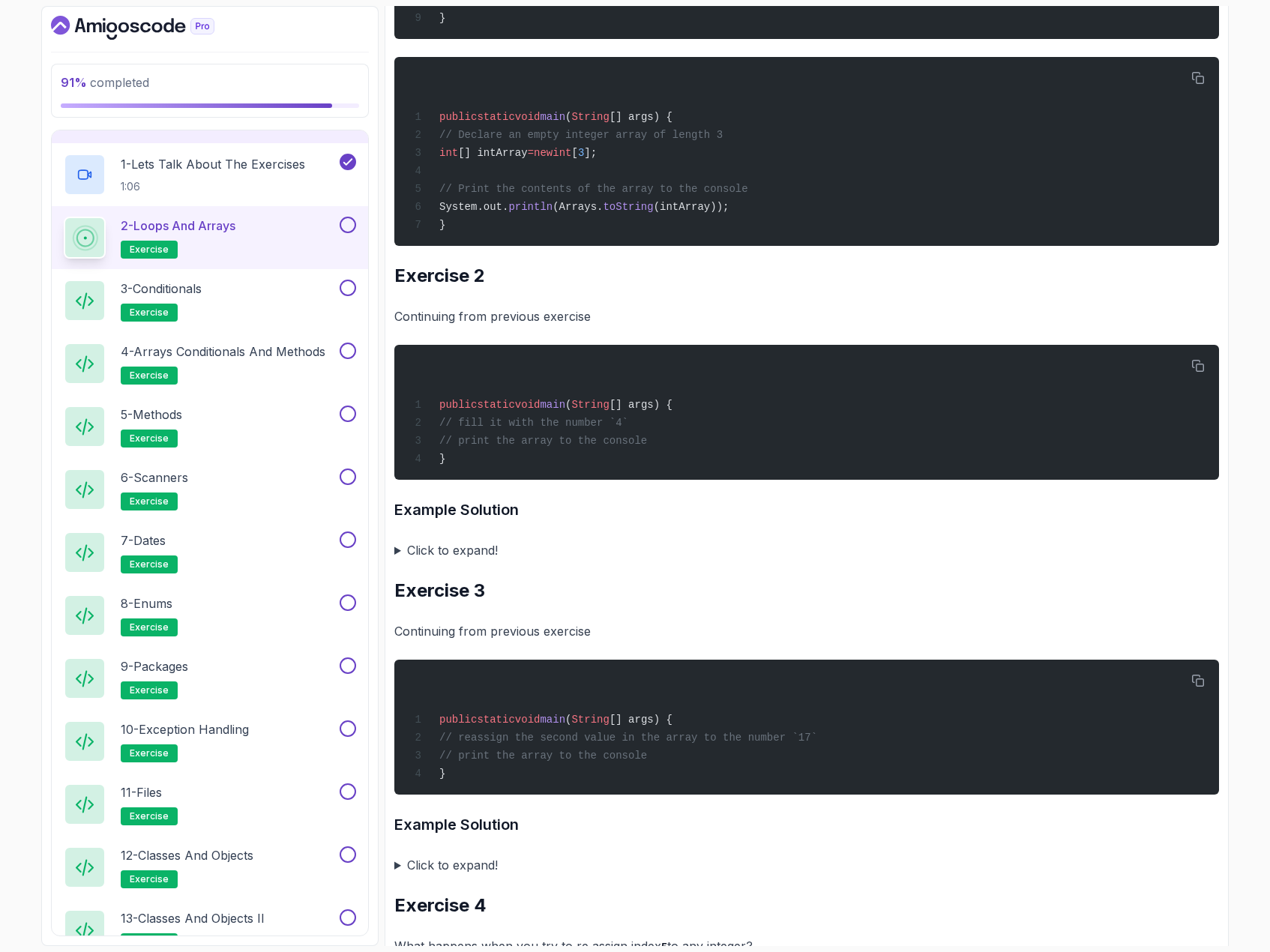
click at [396, 560] on summary "Click to expand!" at bounding box center [807, 551] width 824 height 21
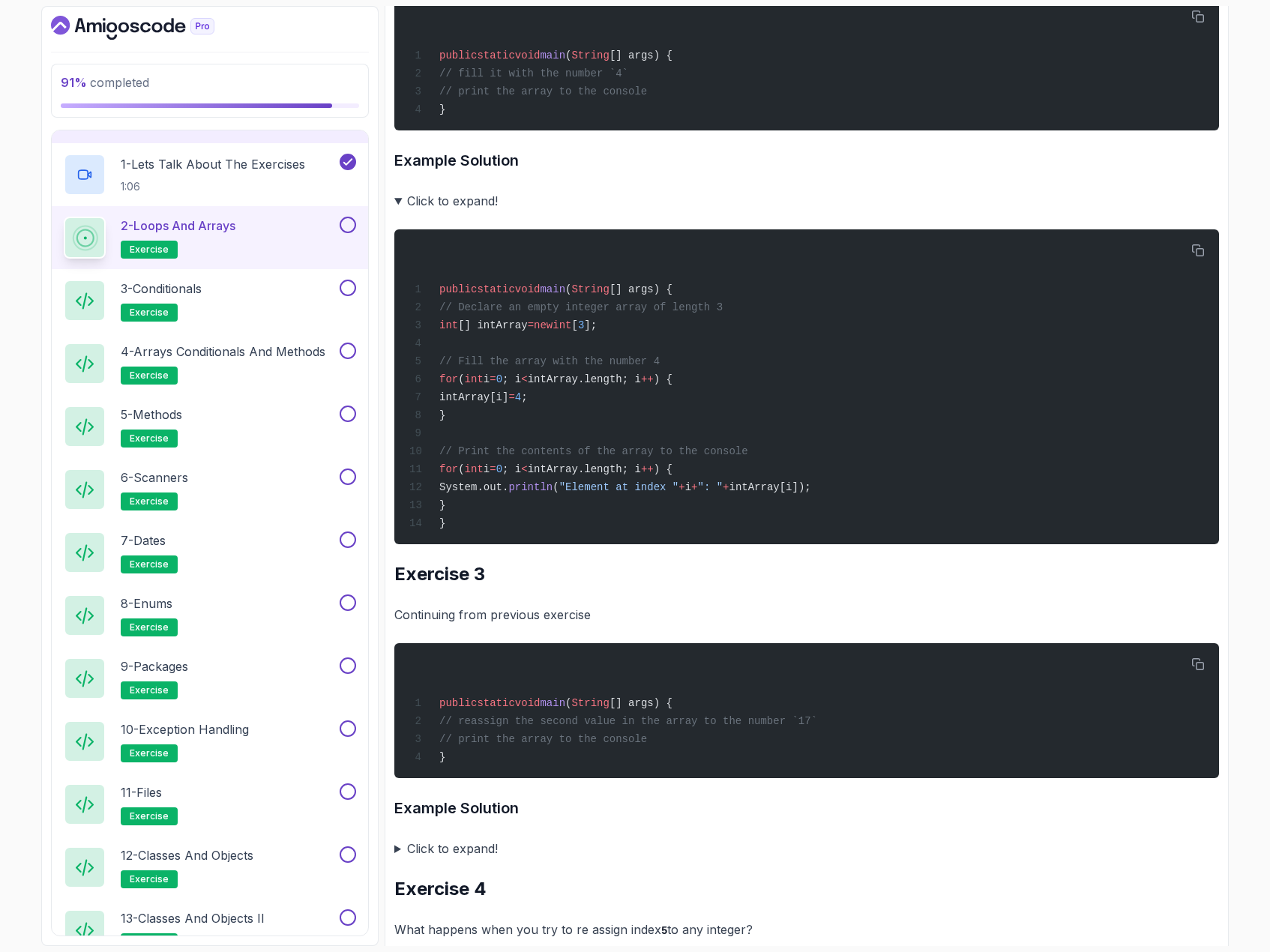
scroll to position [1125, 0]
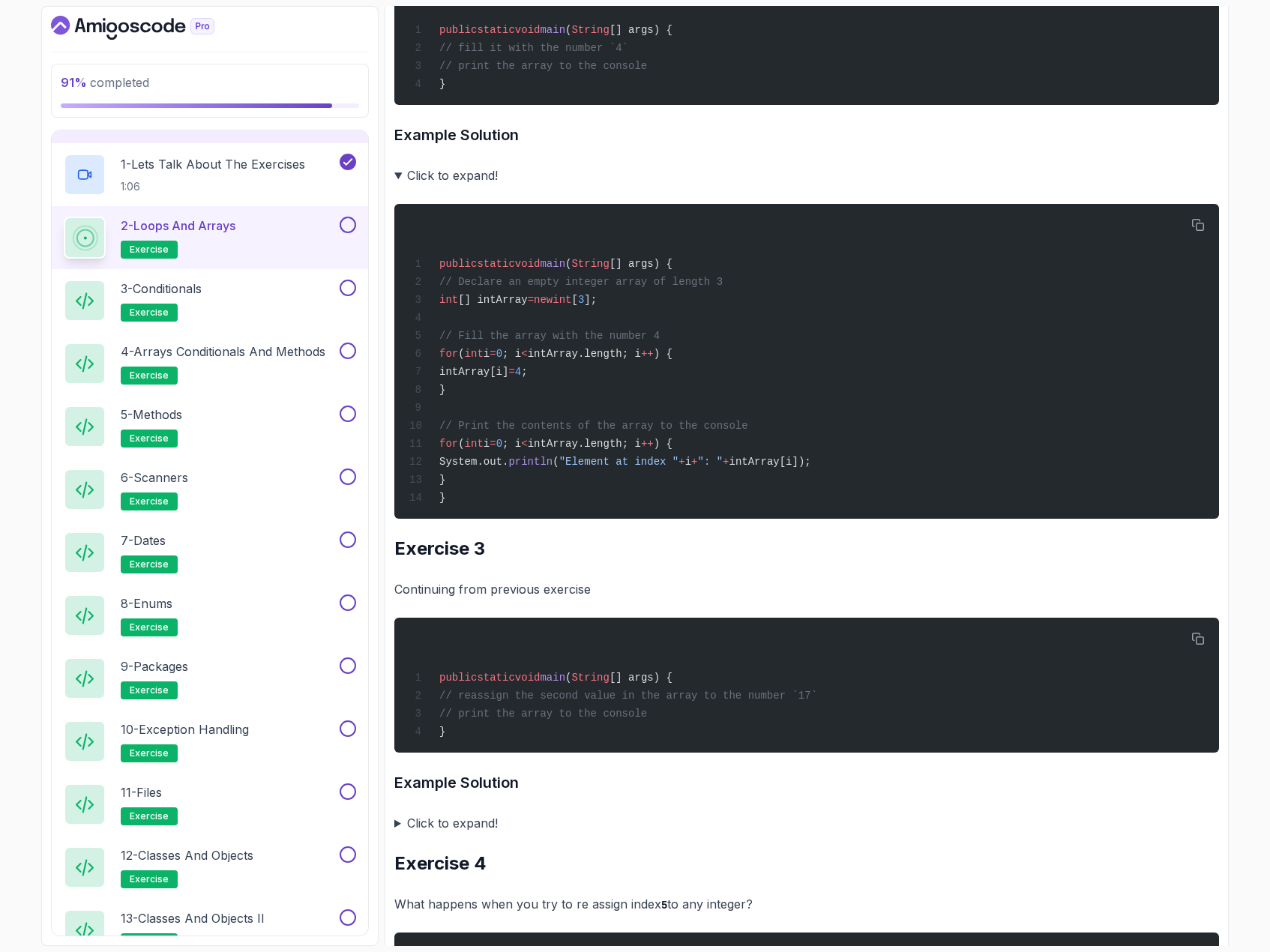
click at [395, 833] on summary "Click to expand!" at bounding box center [807, 823] width 824 height 21
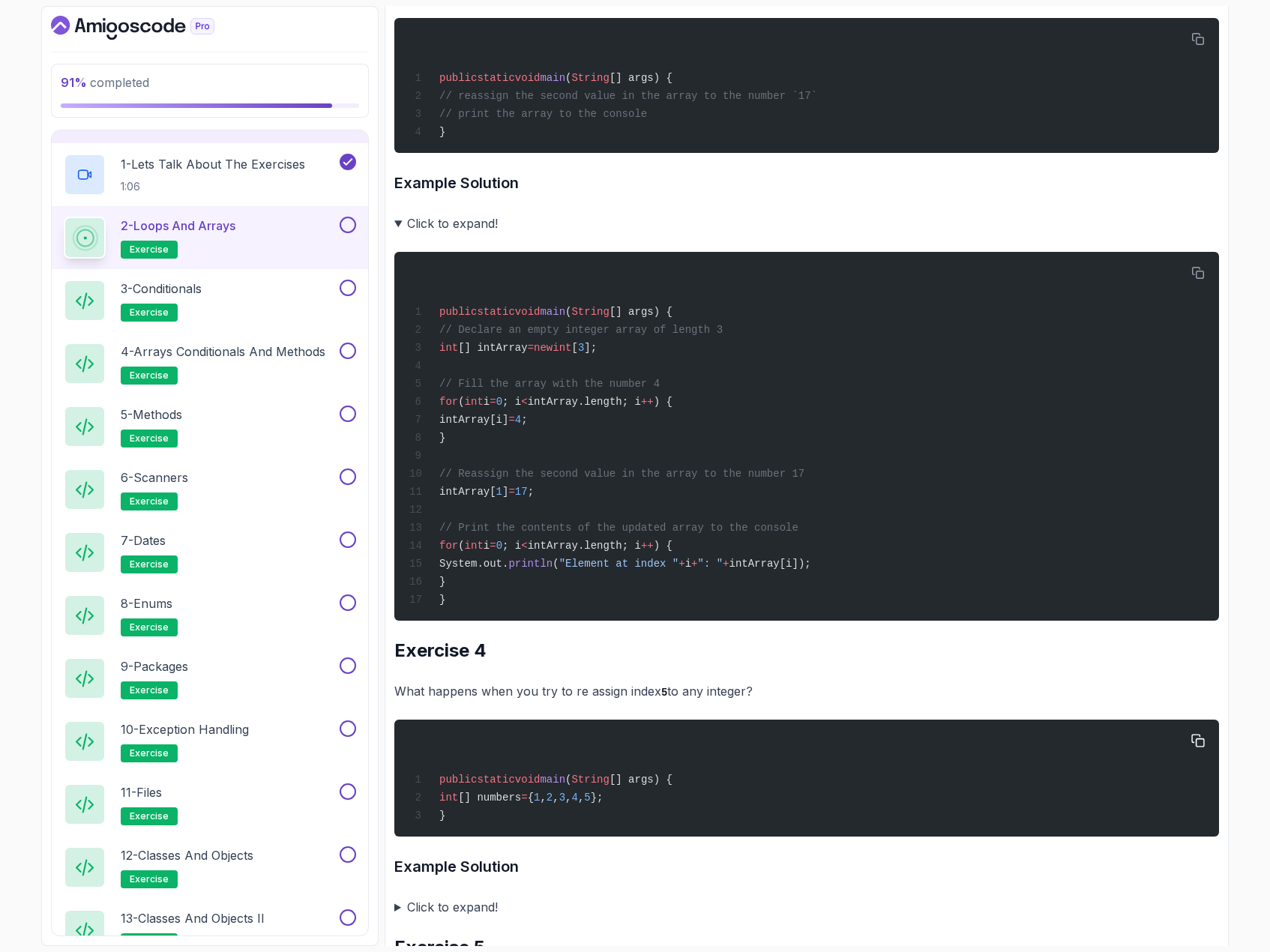
scroll to position [1799, 0]
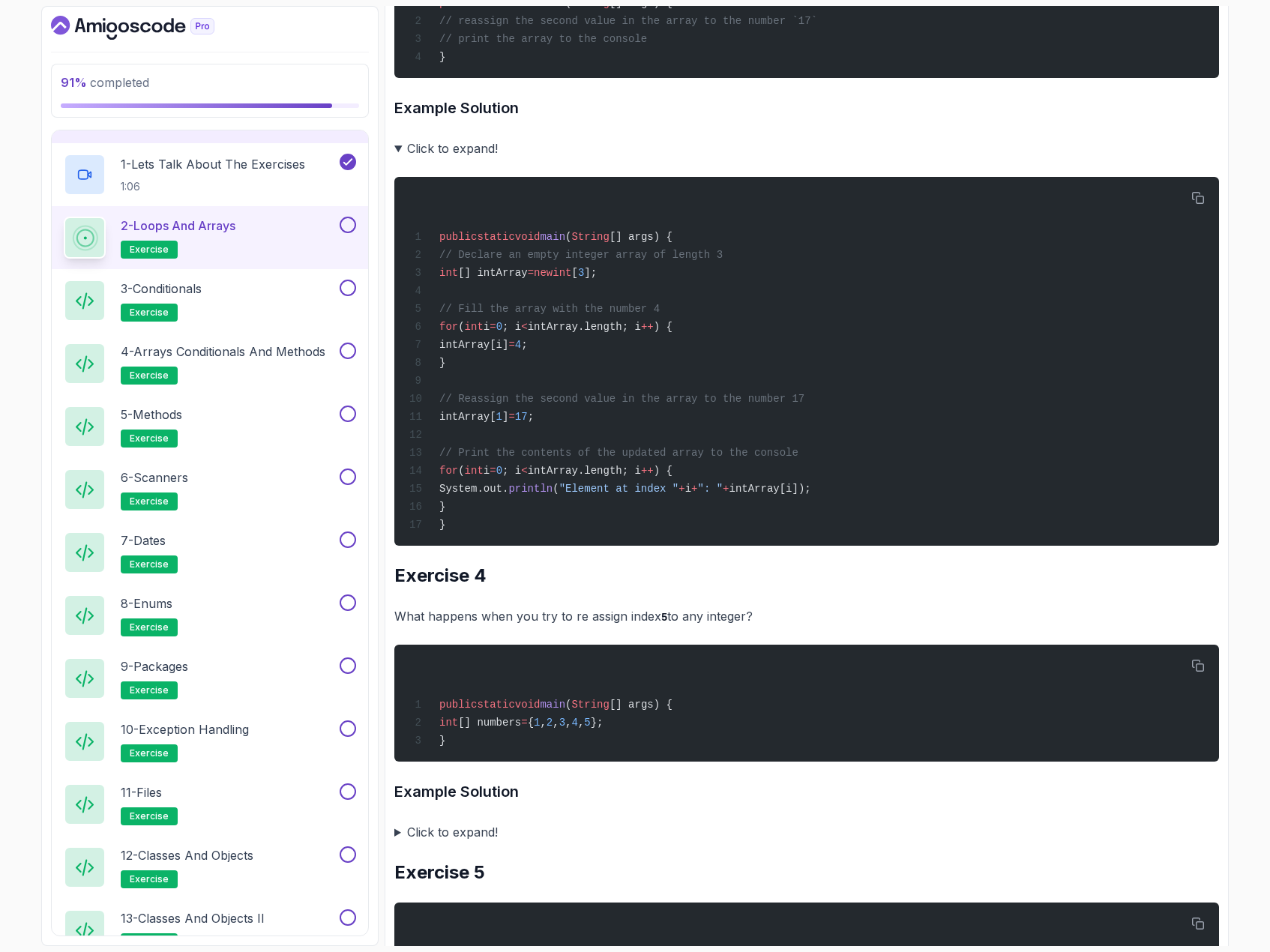
click at [395, 843] on summary "Click to expand!" at bounding box center [807, 832] width 824 height 21
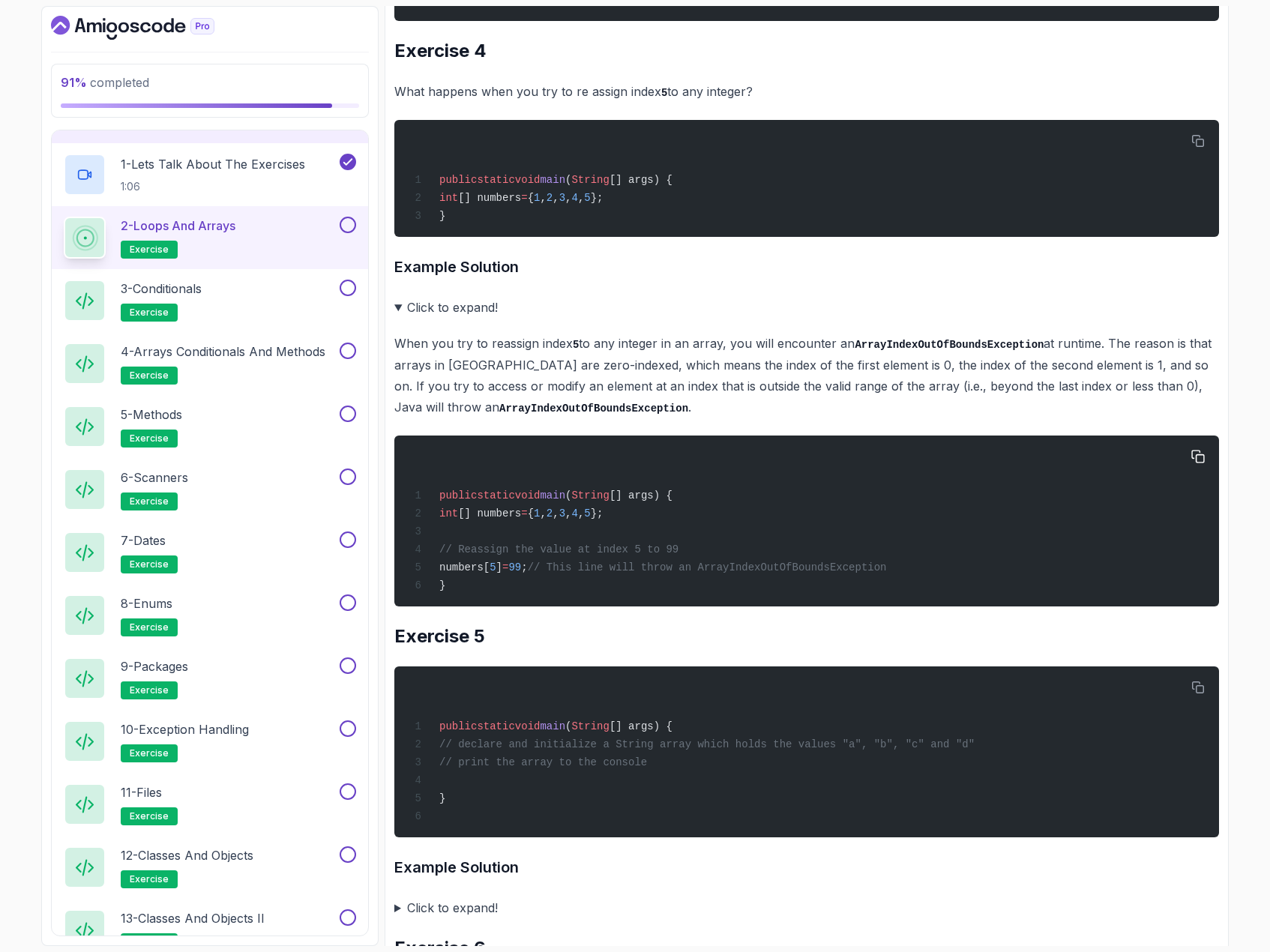
scroll to position [2398, 0]
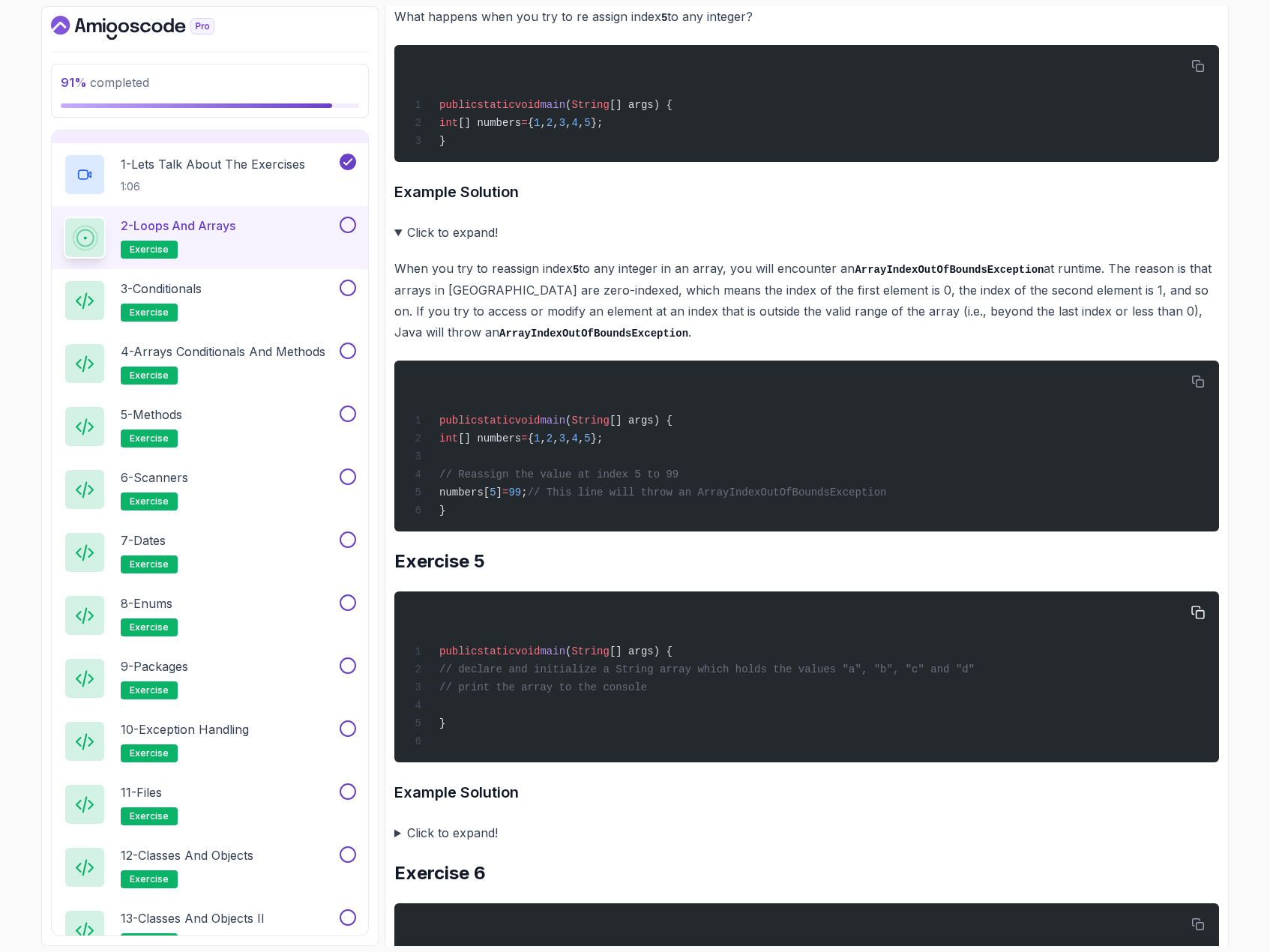
drag, startPoint x: 832, startPoint y: 719, endPoint x: 965, endPoint y: 719, distance: 133.0
click at [965, 719] on div "public static void main ( String [] args) { // declare and initialize a String …" at bounding box center [806, 677] width 801 height 153
copy span ""a", "b", "c" and "d""
click at [400, 843] on summary "Click to expand!" at bounding box center [807, 833] width 824 height 21
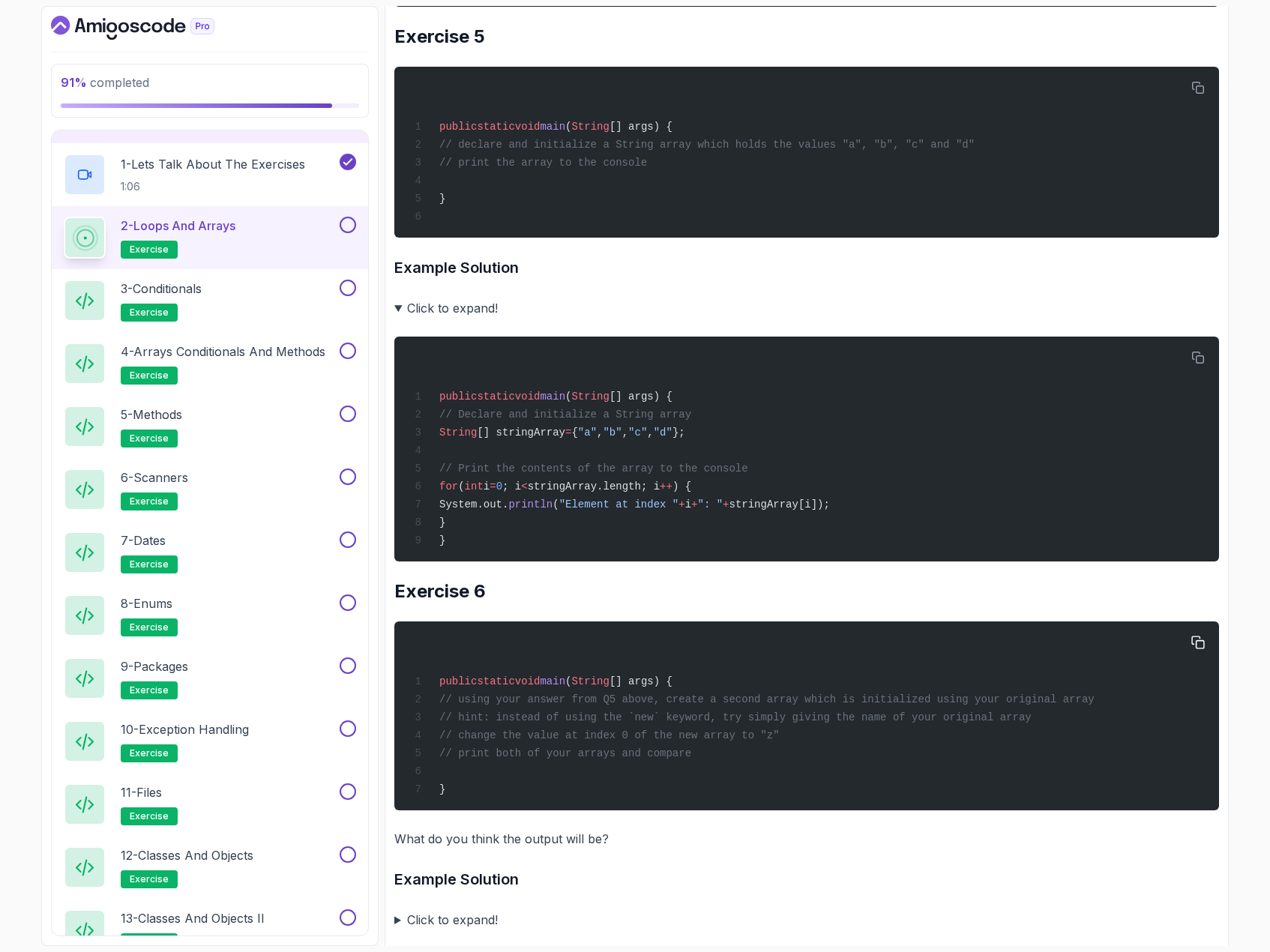
scroll to position [2998, 0]
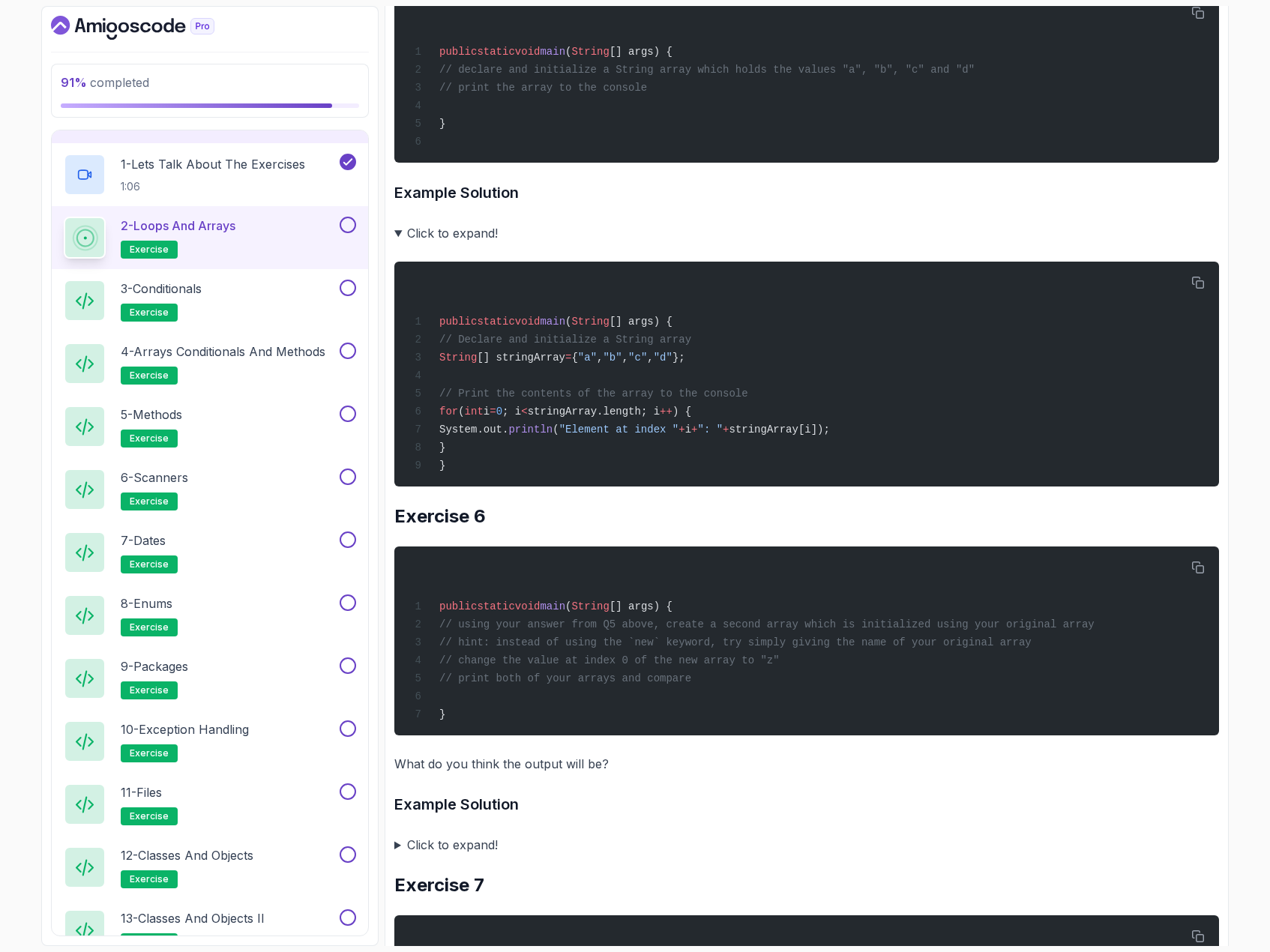
click at [395, 855] on summary "Click to expand!" at bounding box center [807, 845] width 824 height 21
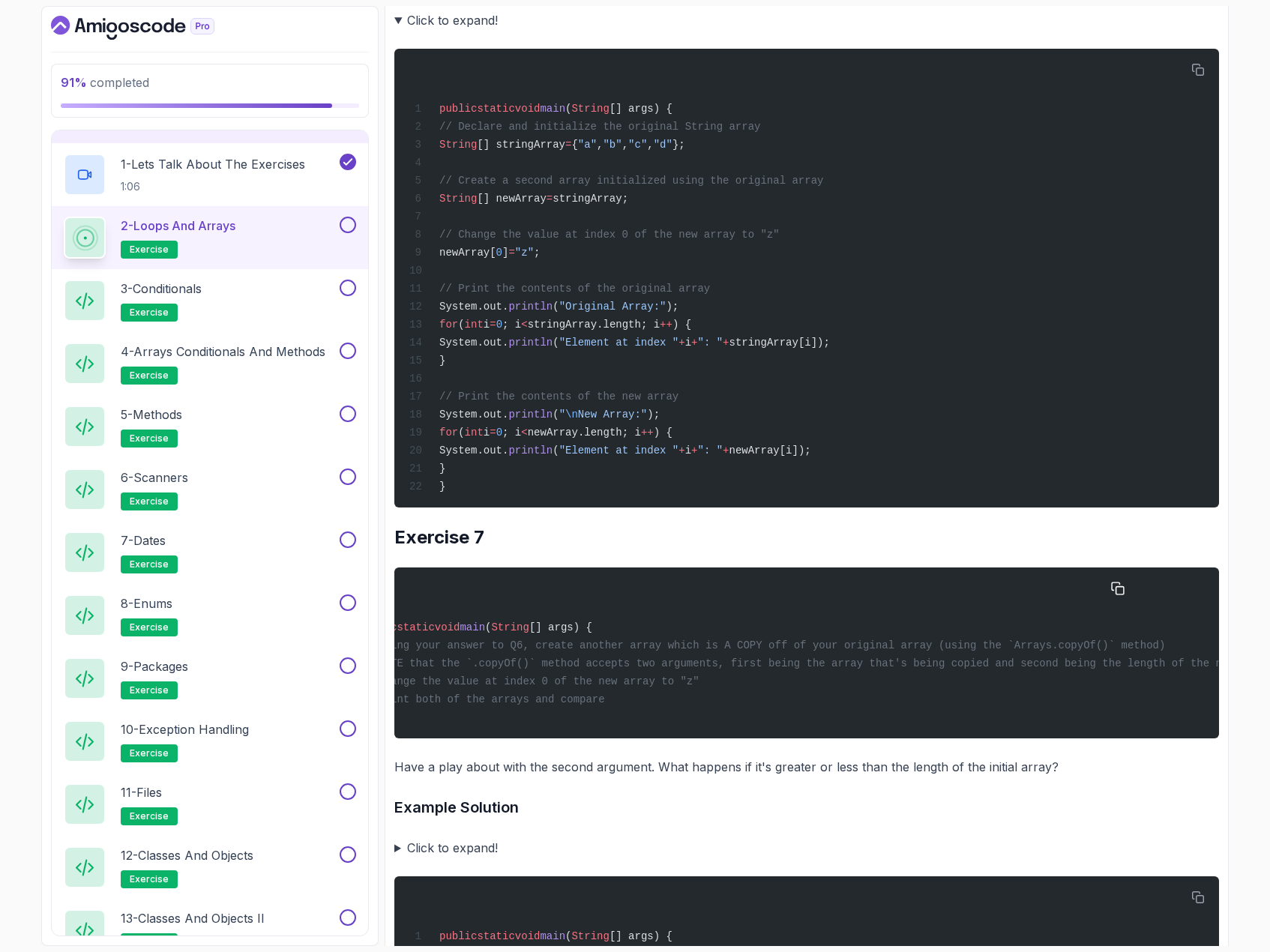
scroll to position [0, 0]
